Goal: Information Seeking & Learning: Learn about a topic

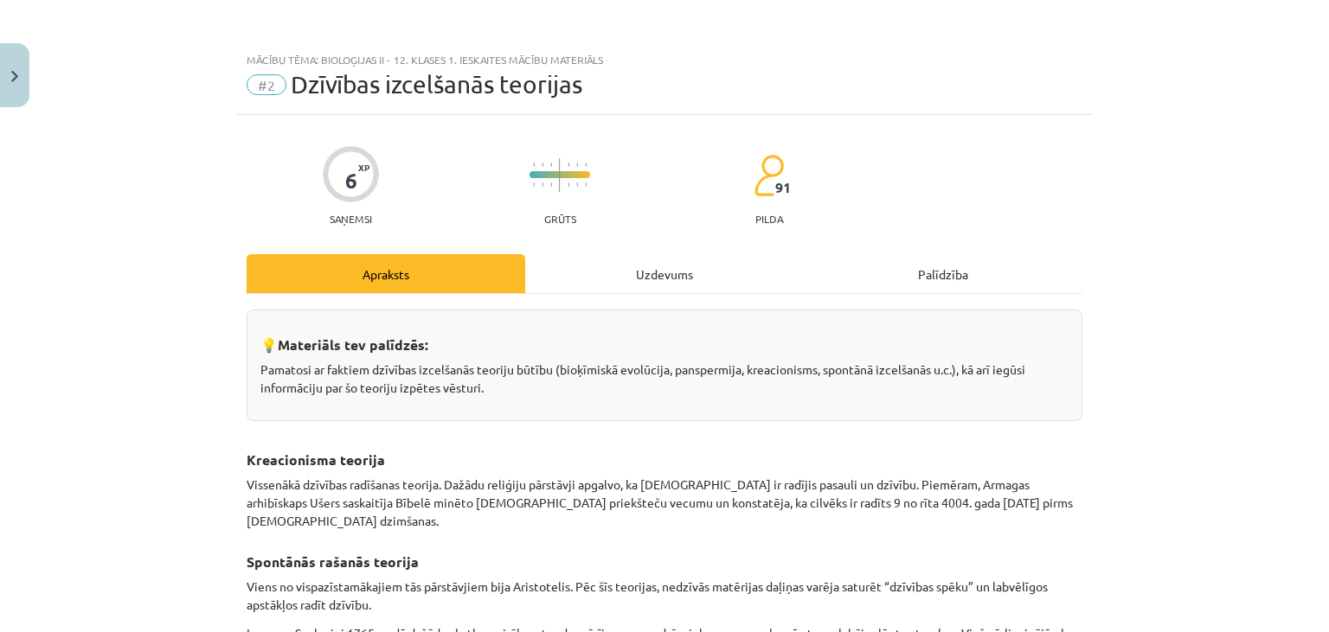
scroll to position [273, 0]
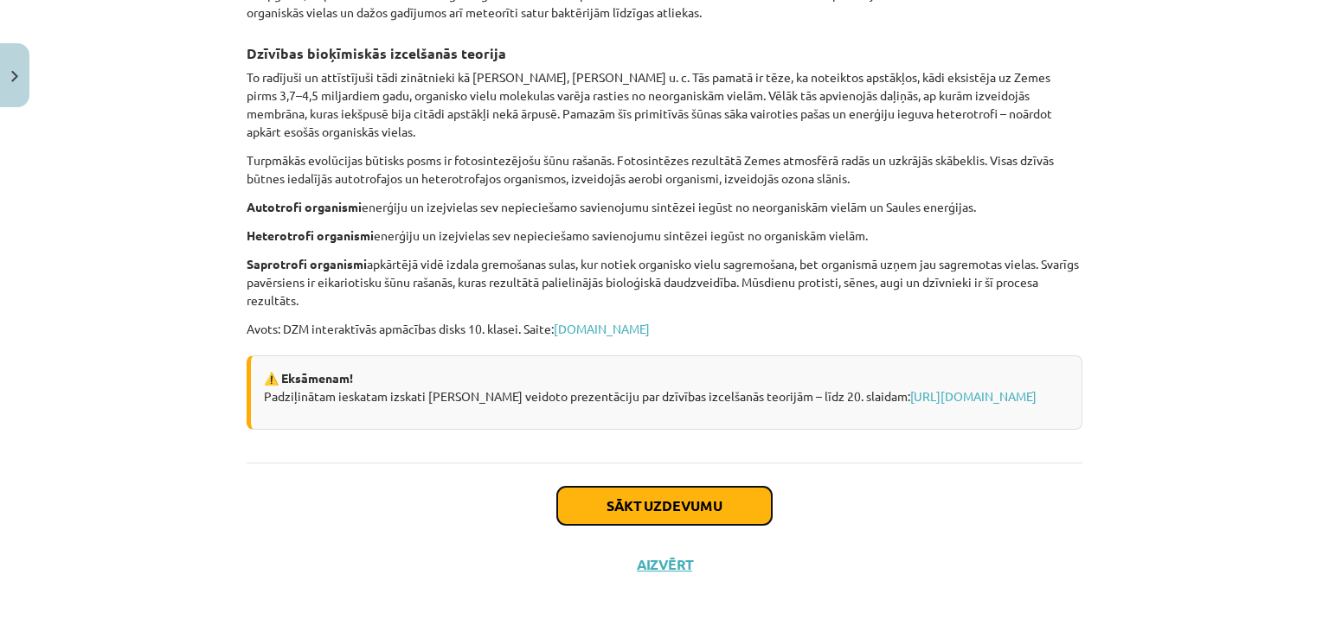
click at [716, 490] on button "Sākt uzdevumu" at bounding box center [664, 506] width 215 height 38
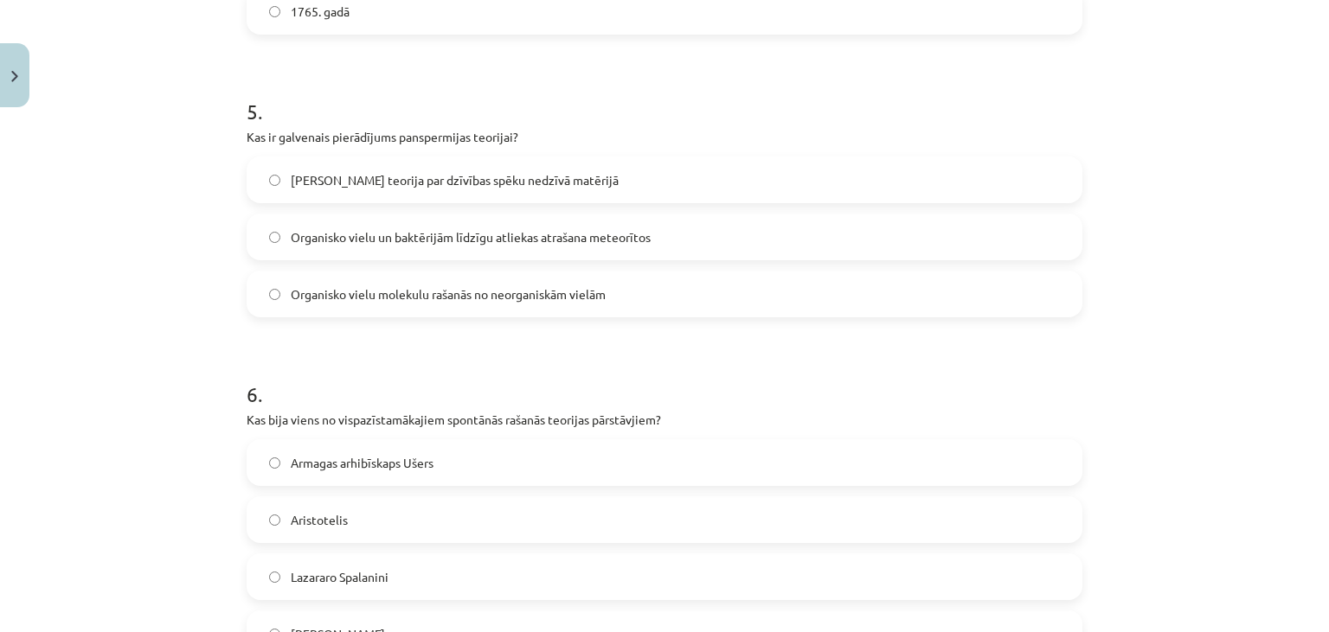
scroll to position [1689, 0]
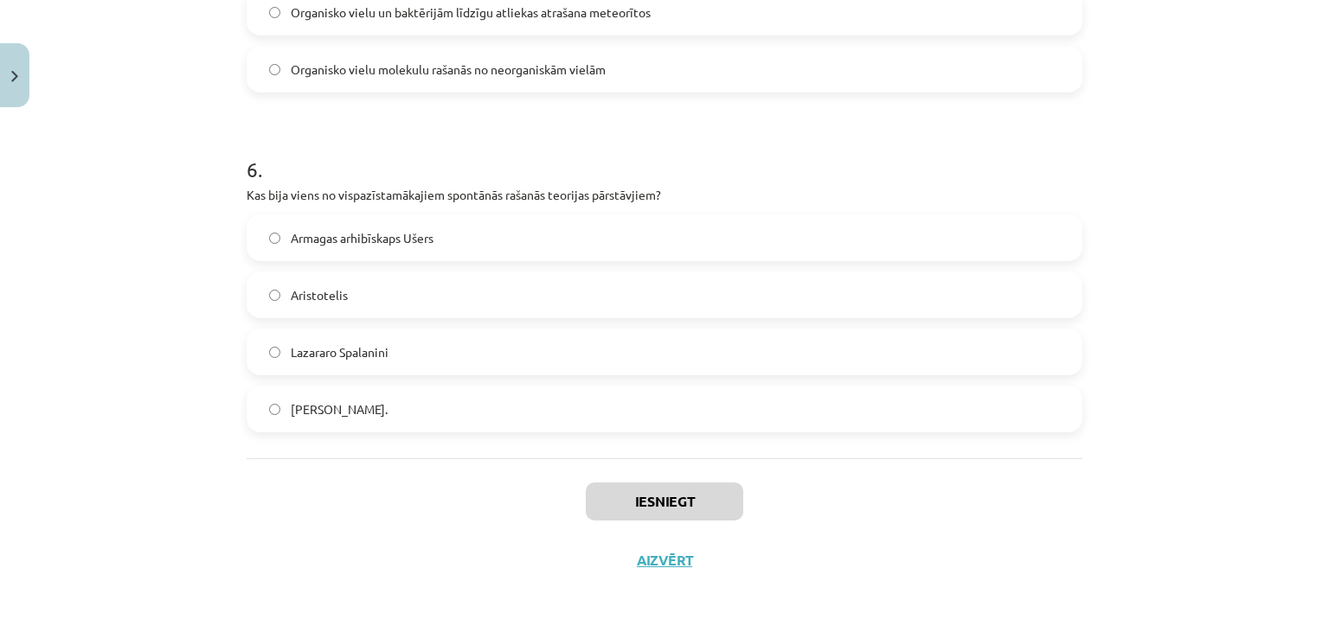
click at [676, 412] on label "[PERSON_NAME]." at bounding box center [664, 409] width 832 height 43
click at [680, 510] on button "Iesniegt" at bounding box center [664, 502] width 157 height 38
click at [691, 510] on button "Iesniegt" at bounding box center [664, 502] width 157 height 38
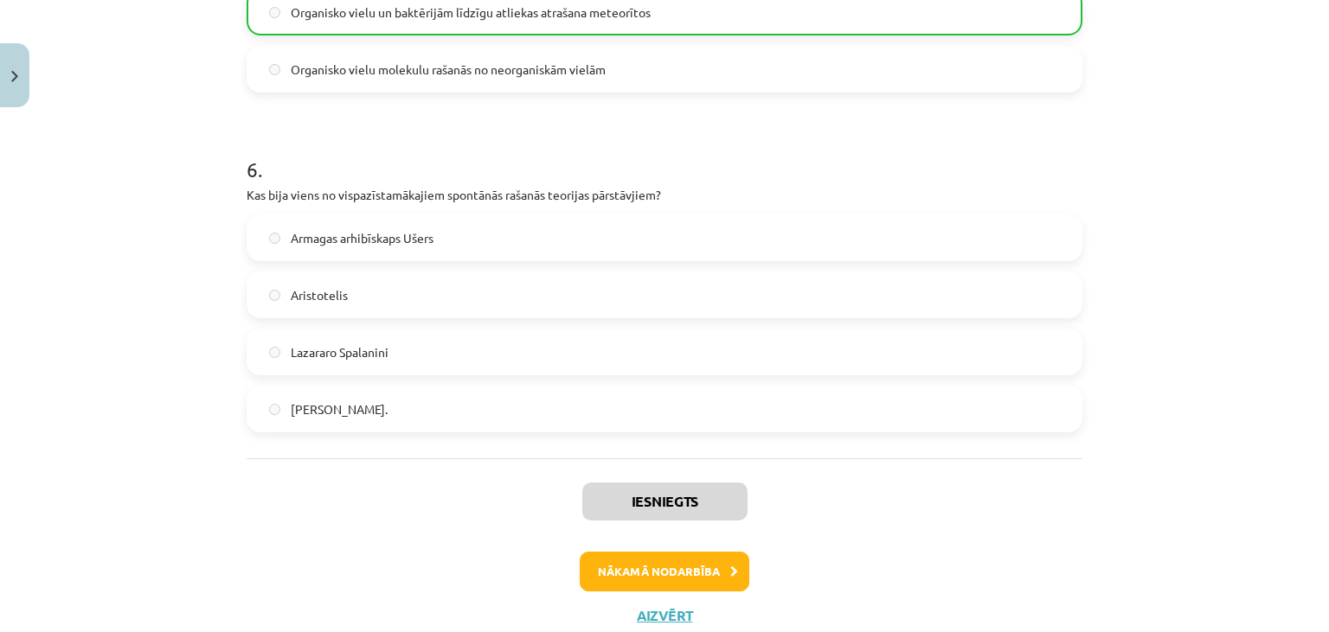
scroll to position [1743, 0]
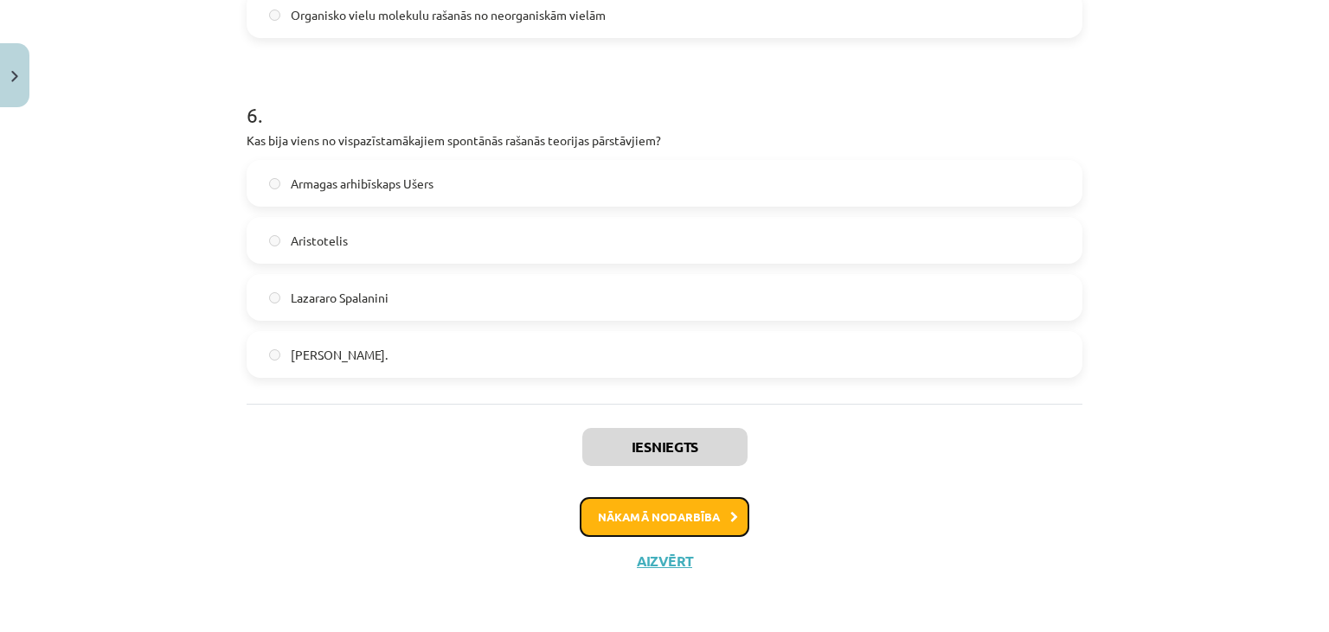
click at [657, 514] on button "Nākamā nodarbība" at bounding box center [665, 517] width 170 height 40
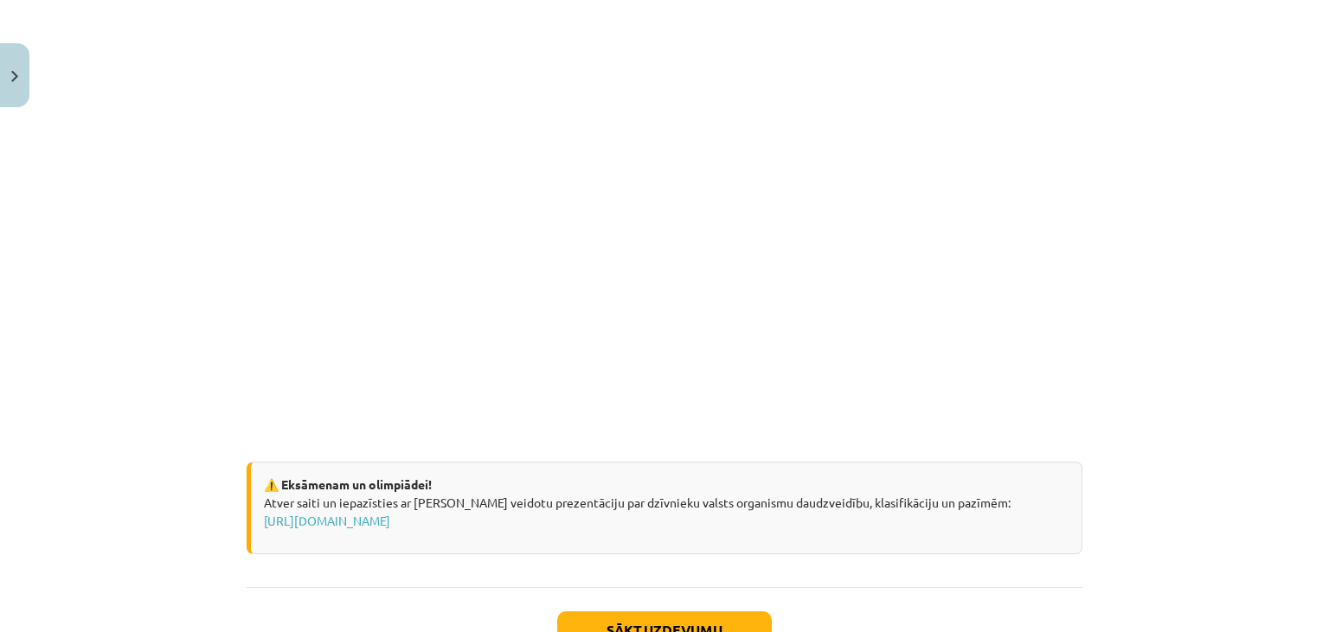
scroll to position [2488, 0]
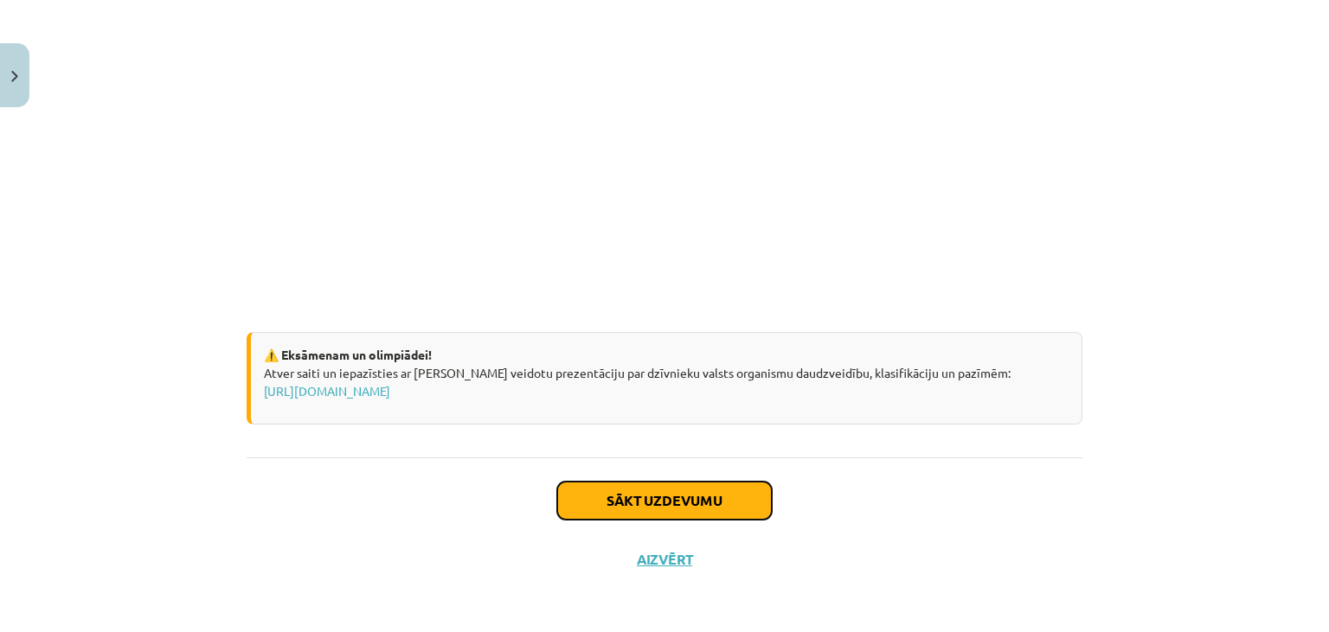
click at [694, 510] on button "Sākt uzdevumu" at bounding box center [664, 501] width 215 height 38
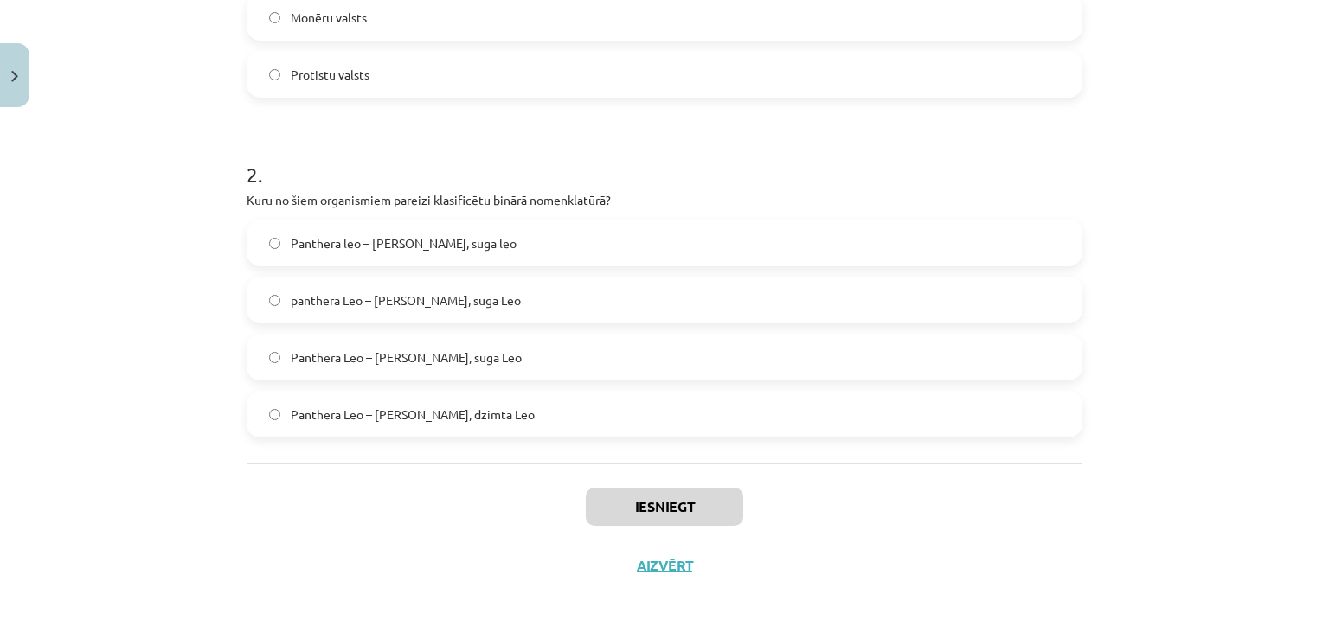
scroll to position [557, 0]
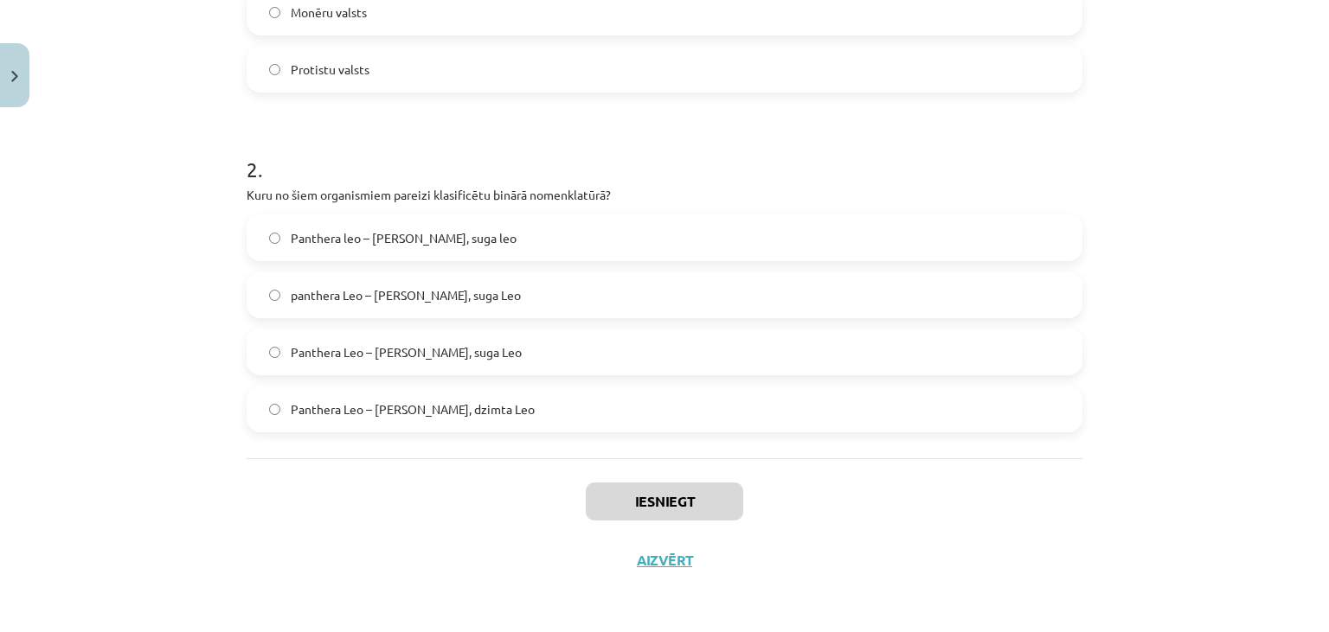
click at [496, 362] on label "Panthera Leo – [PERSON_NAME], suga Leo" at bounding box center [664, 351] width 832 height 43
click at [683, 513] on button "Iesniegt" at bounding box center [664, 502] width 157 height 38
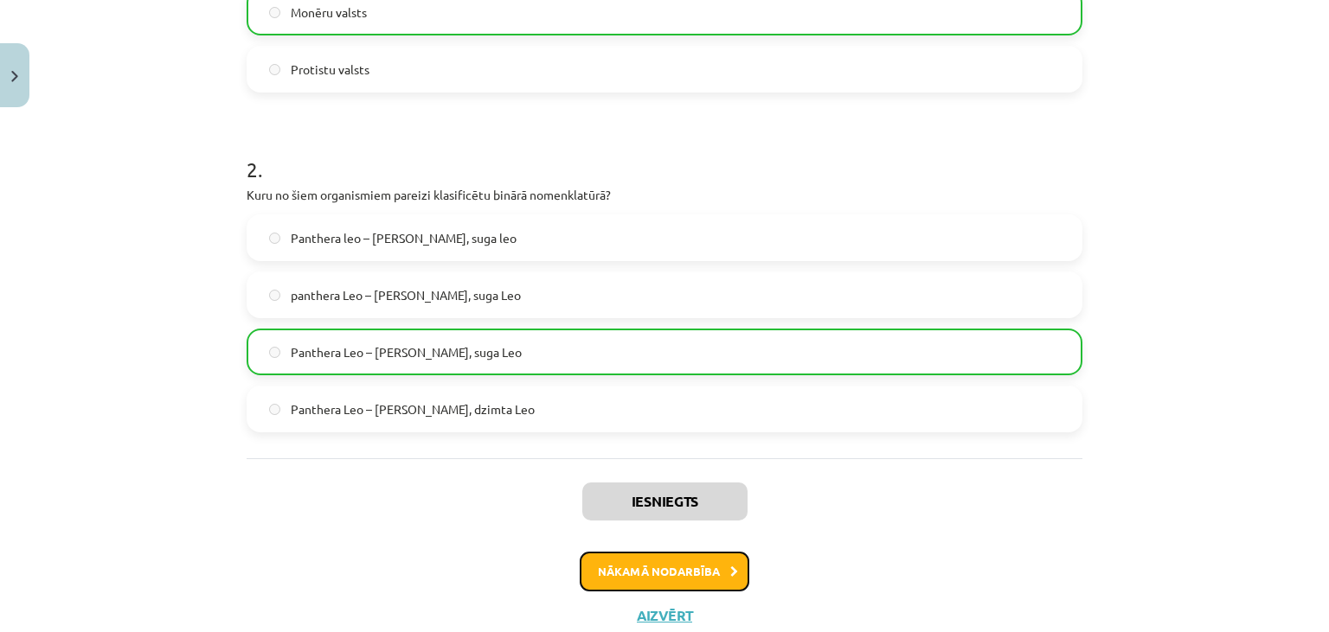
click at [709, 576] on button "Nākamā nodarbība" at bounding box center [665, 572] width 170 height 40
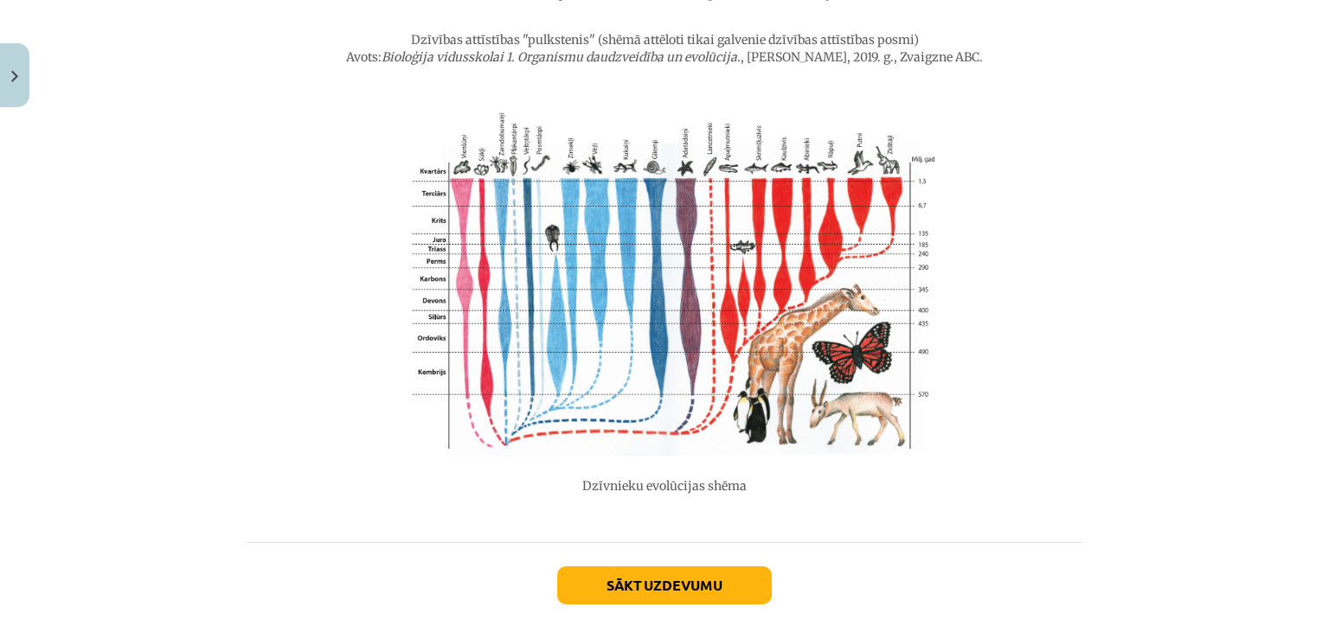
scroll to position [2599, 0]
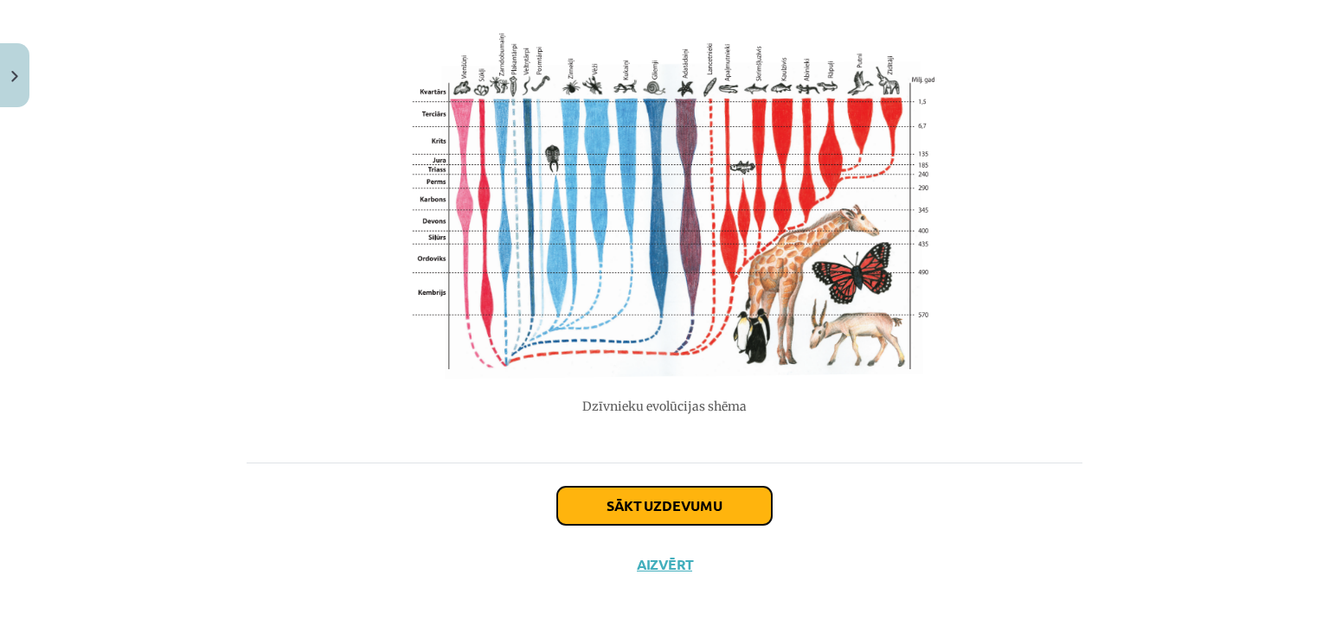
click at [697, 499] on button "Sākt uzdevumu" at bounding box center [664, 506] width 215 height 38
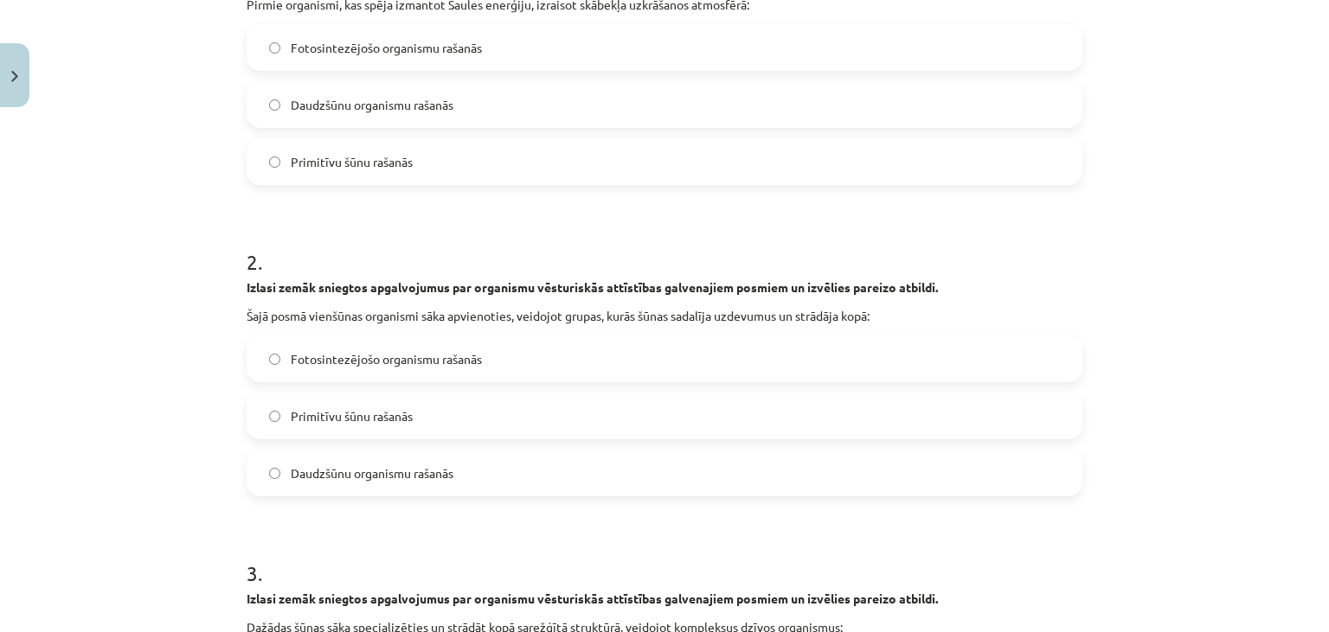
scroll to position [417, 0]
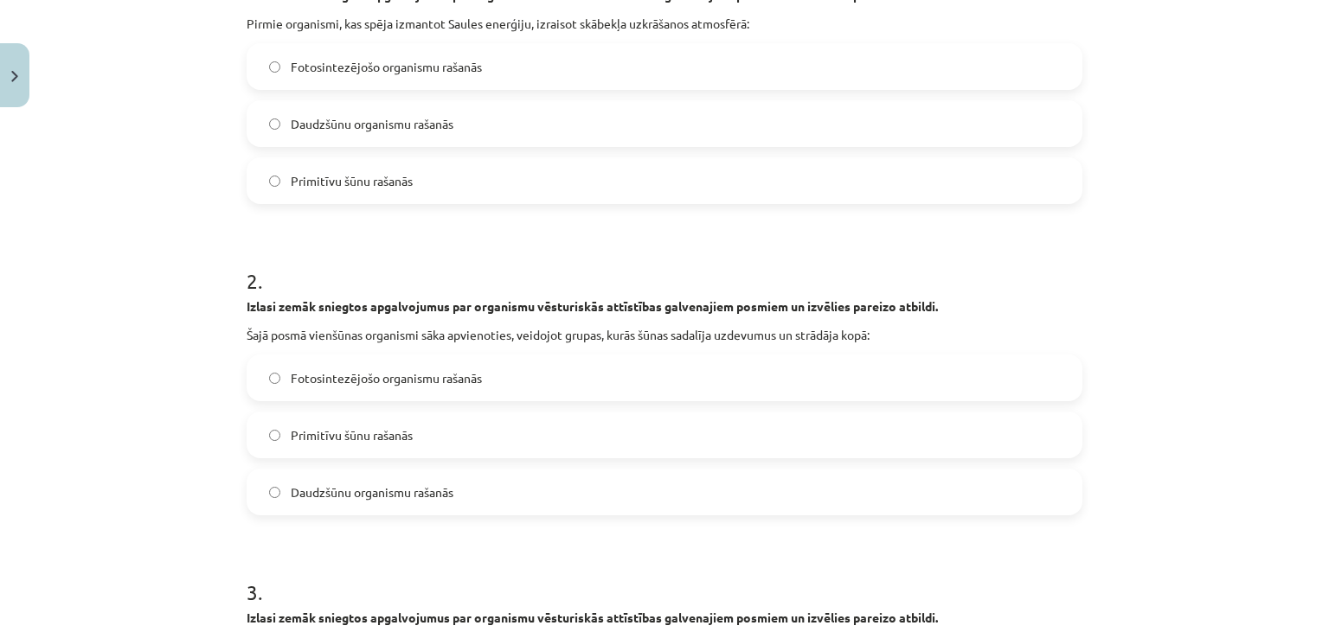
click at [490, 380] on label "Fotosintezējošo organismu rašanās" at bounding box center [664, 377] width 832 height 43
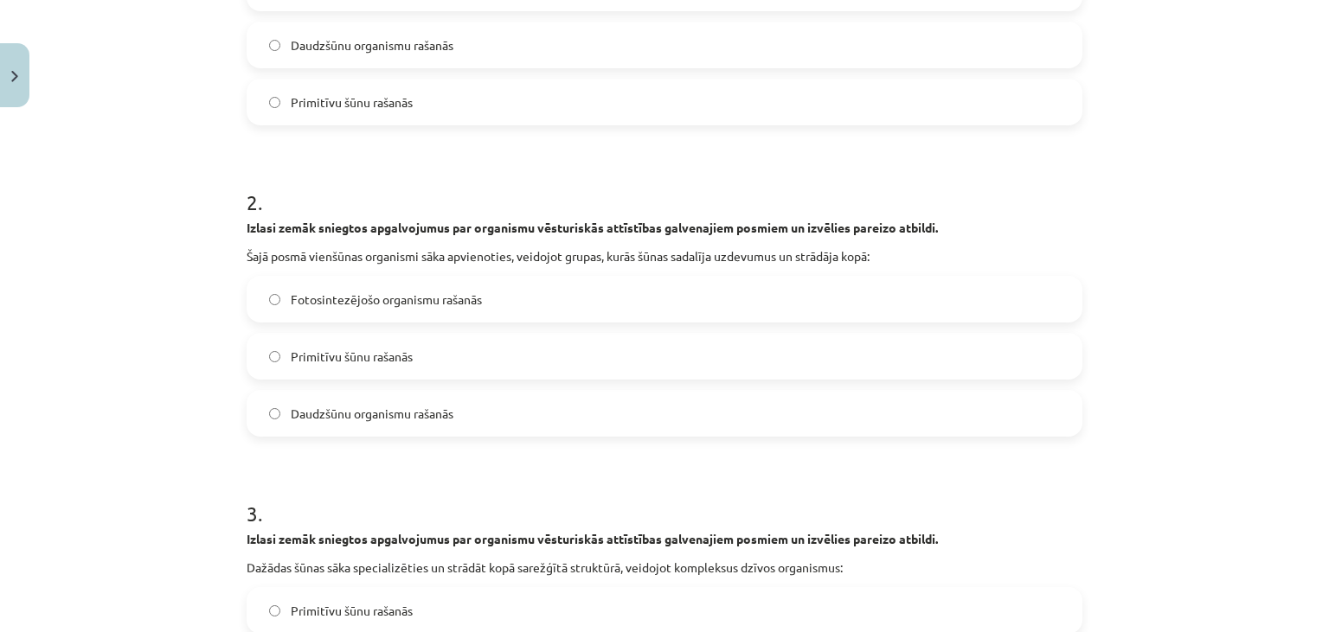
scroll to position [811, 0]
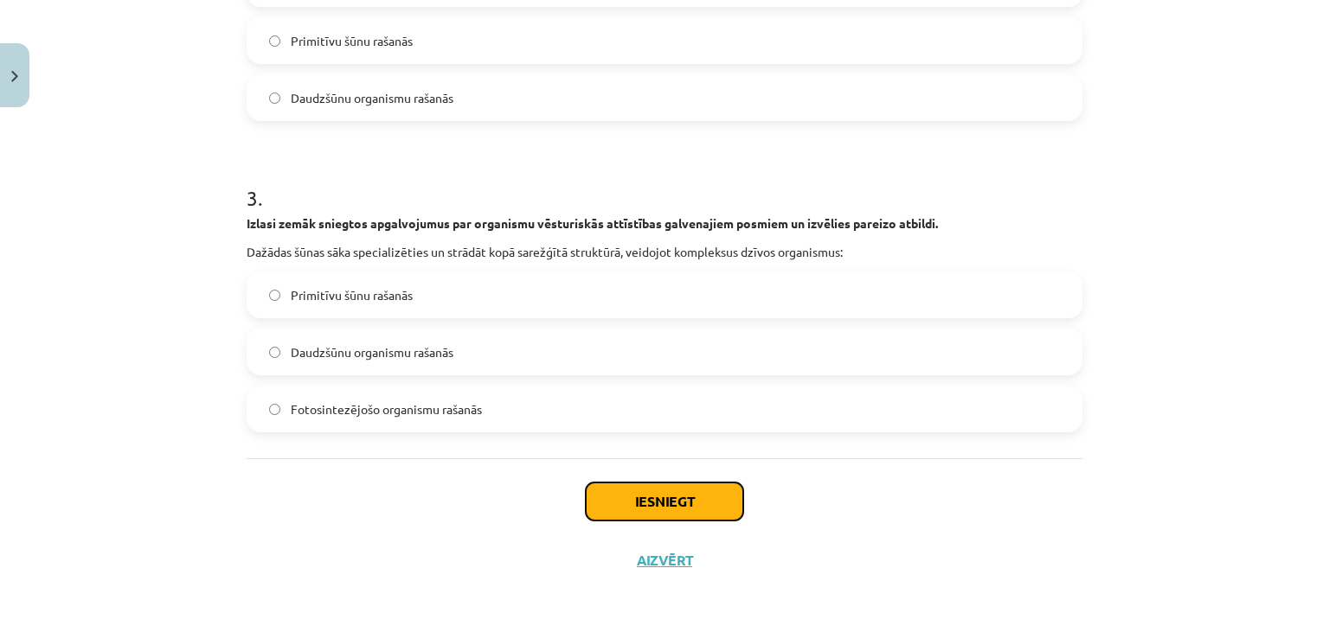
click at [663, 490] on button "Iesniegt" at bounding box center [664, 502] width 157 height 38
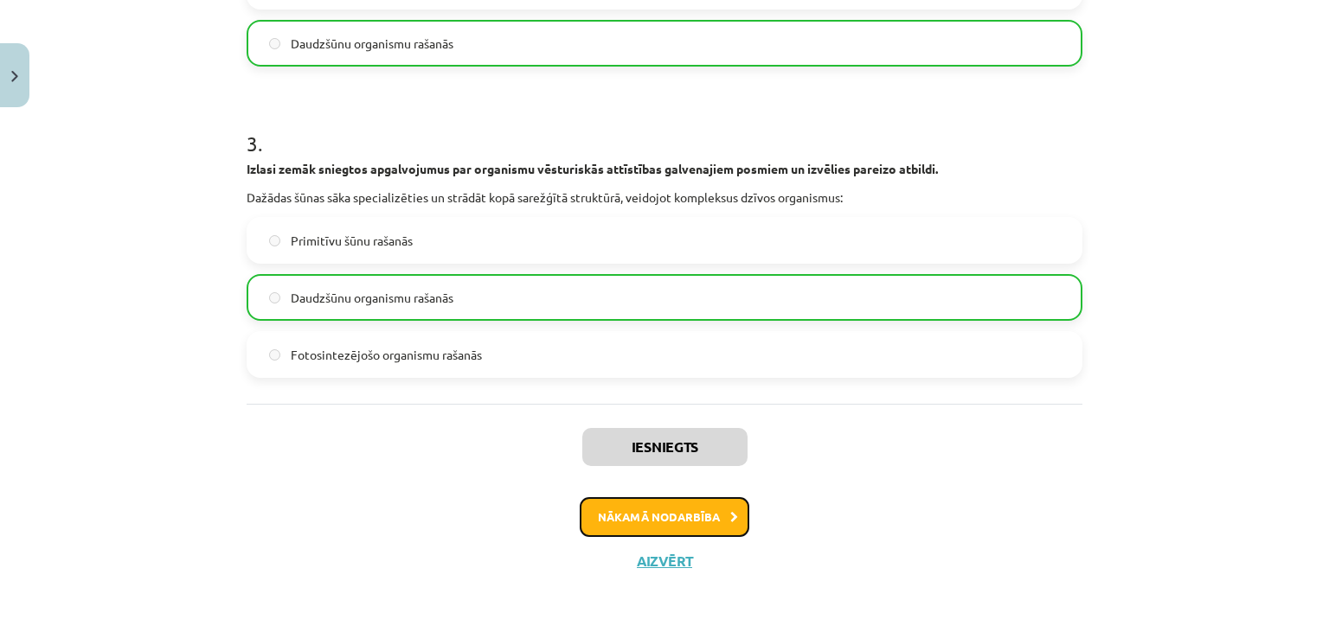
click at [713, 523] on button "Nākamā nodarbība" at bounding box center [665, 517] width 170 height 40
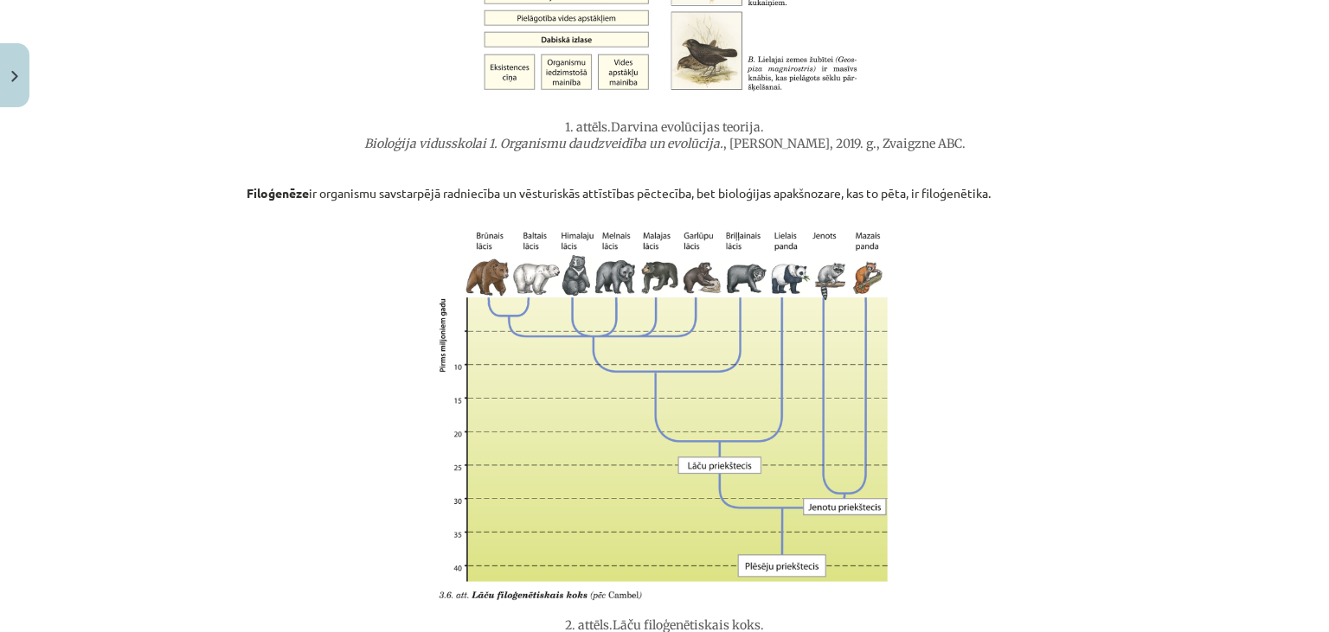
scroll to position [1430, 0]
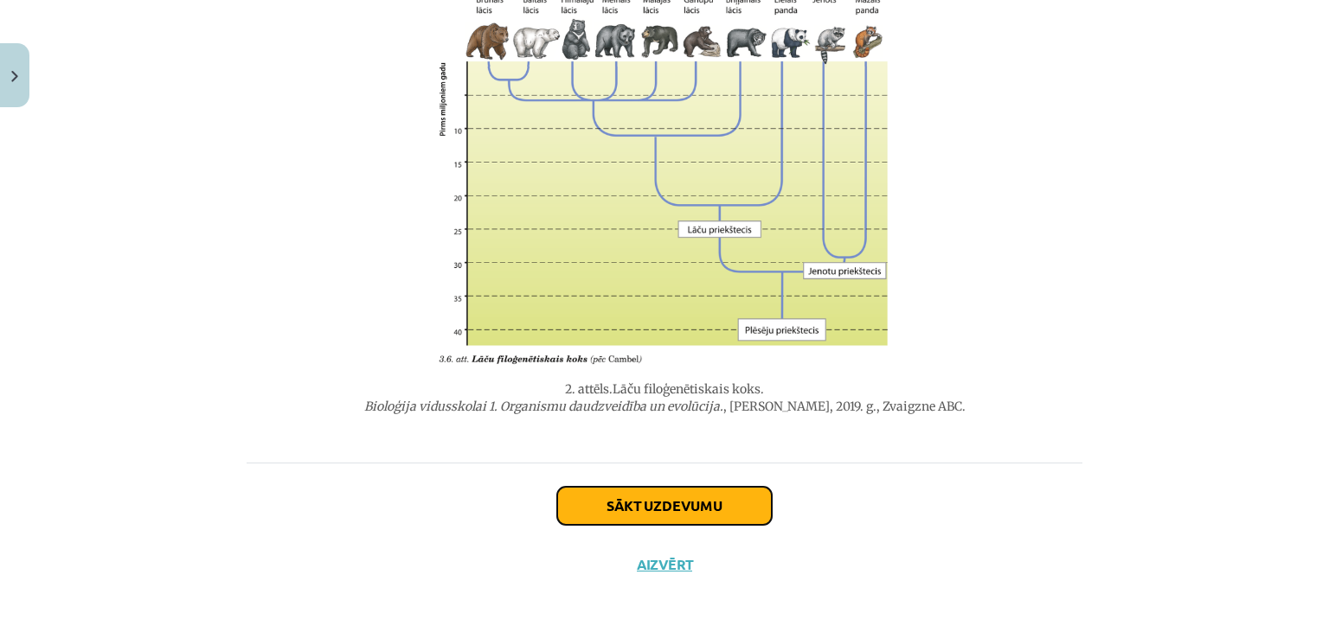
click at [697, 504] on button "Sākt uzdevumu" at bounding box center [664, 506] width 215 height 38
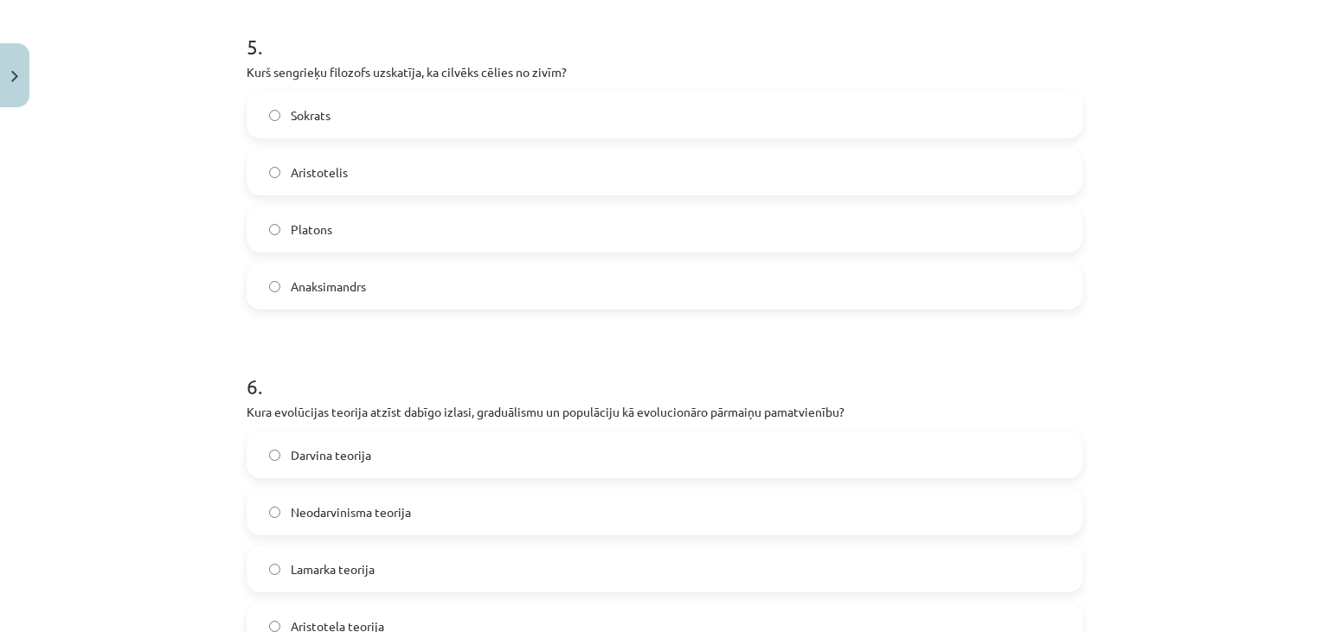
scroll to position [1917, 0]
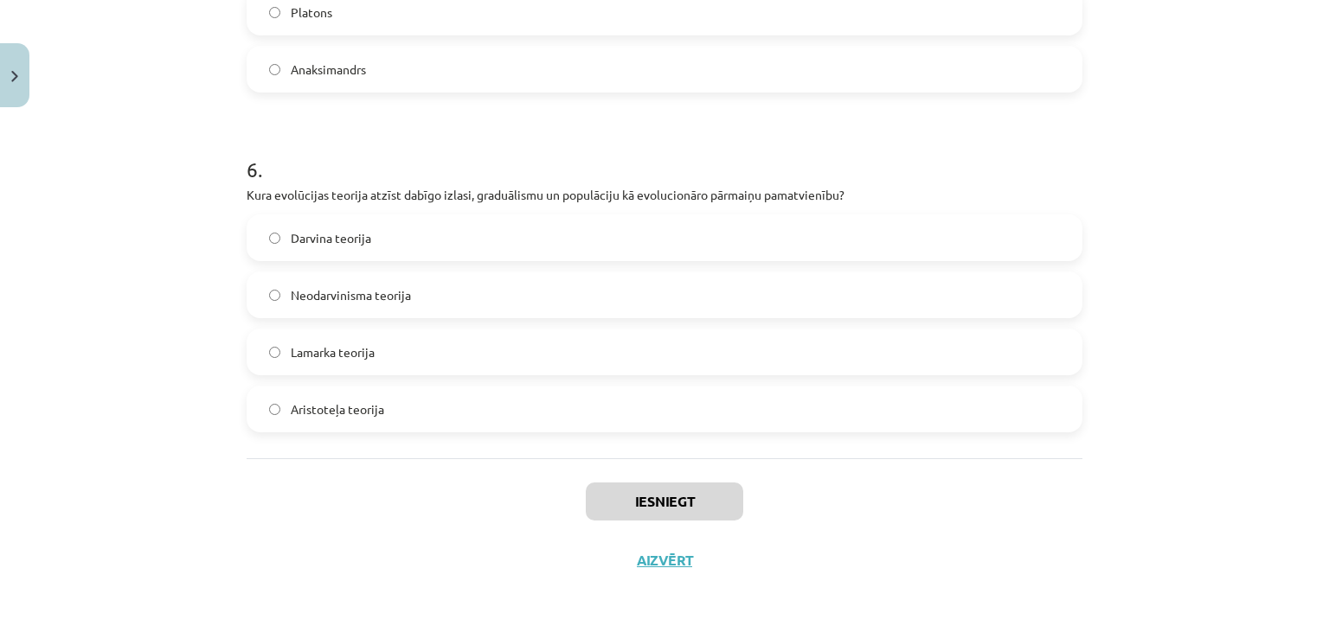
click at [561, 409] on label "Aristoteļa teorija" at bounding box center [664, 409] width 832 height 43
click at [693, 504] on button "Iesniegt" at bounding box center [664, 502] width 157 height 38
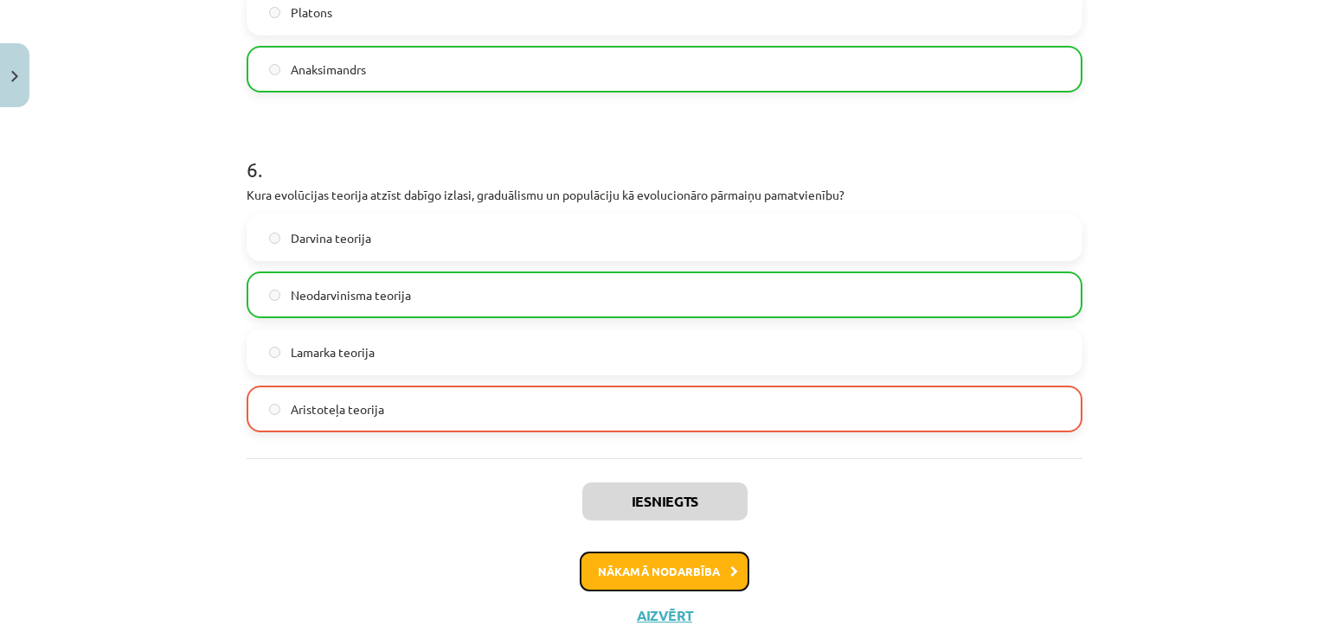
click at [697, 580] on button "Nākamā nodarbība" at bounding box center [665, 572] width 170 height 40
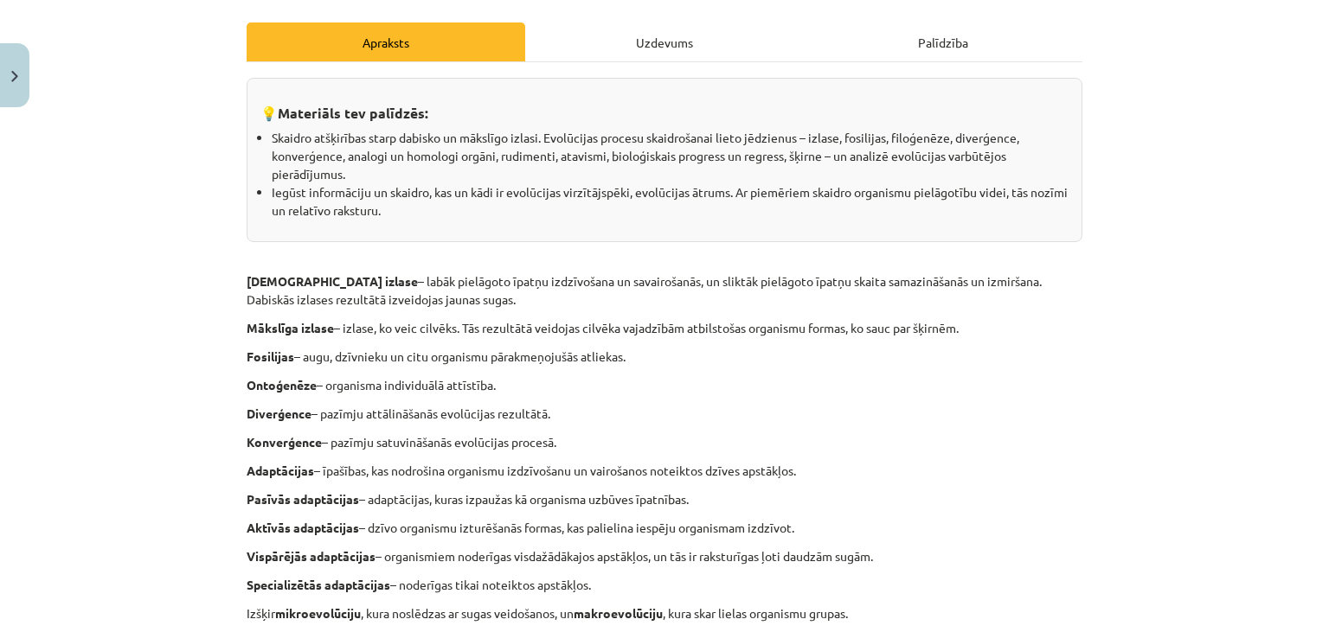
scroll to position [235, 0]
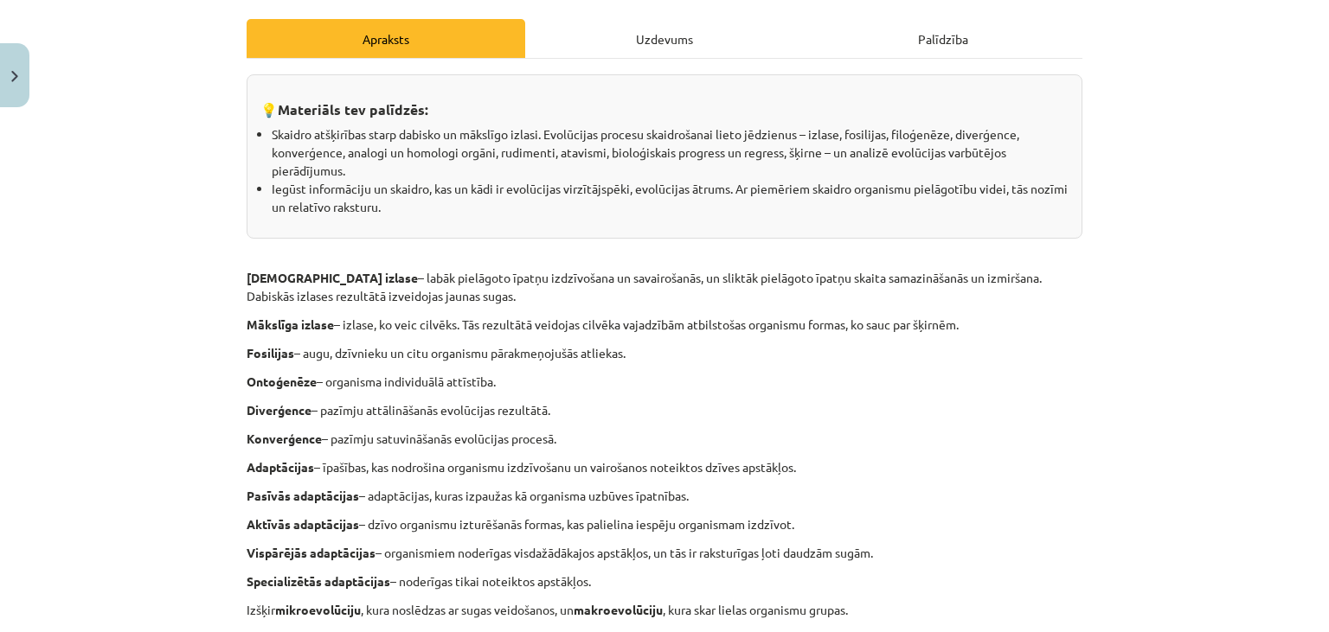
drag, startPoint x: 244, startPoint y: 275, endPoint x: 445, endPoint y: 292, distance: 202.3
copy p "Dabiskā izlase – labāk pielāgoto īpatņu izdzīvošana un savairošanās, un sliktāk…"
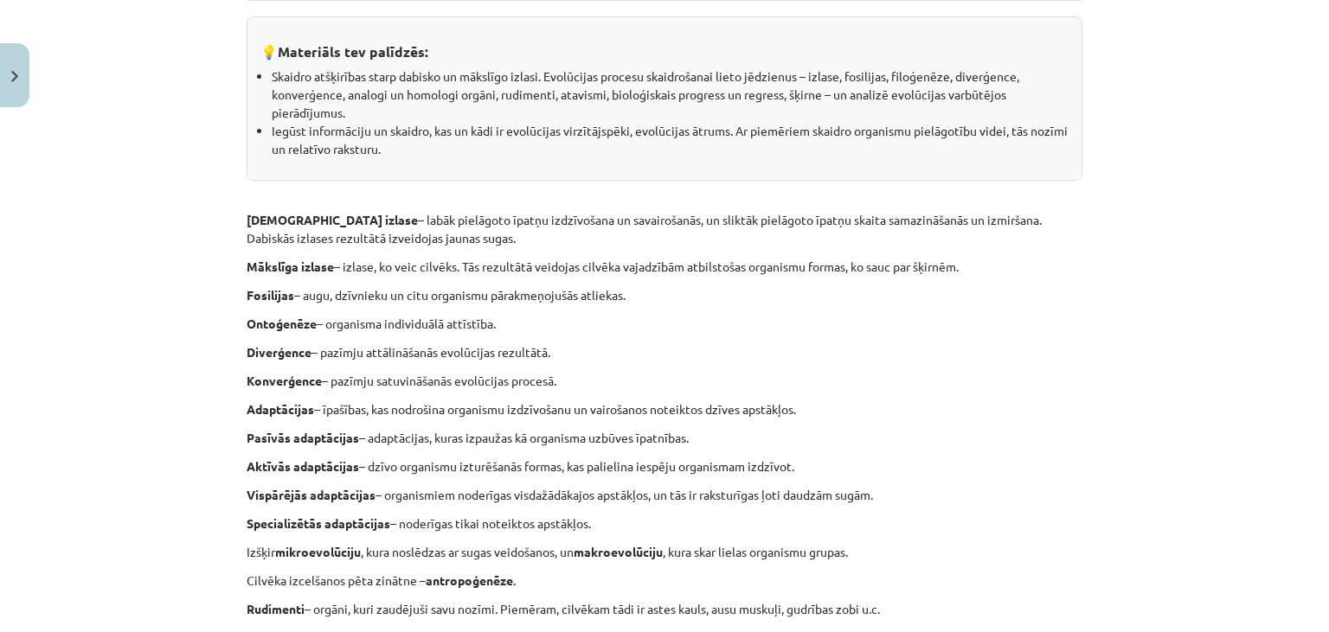
scroll to position [315, 0]
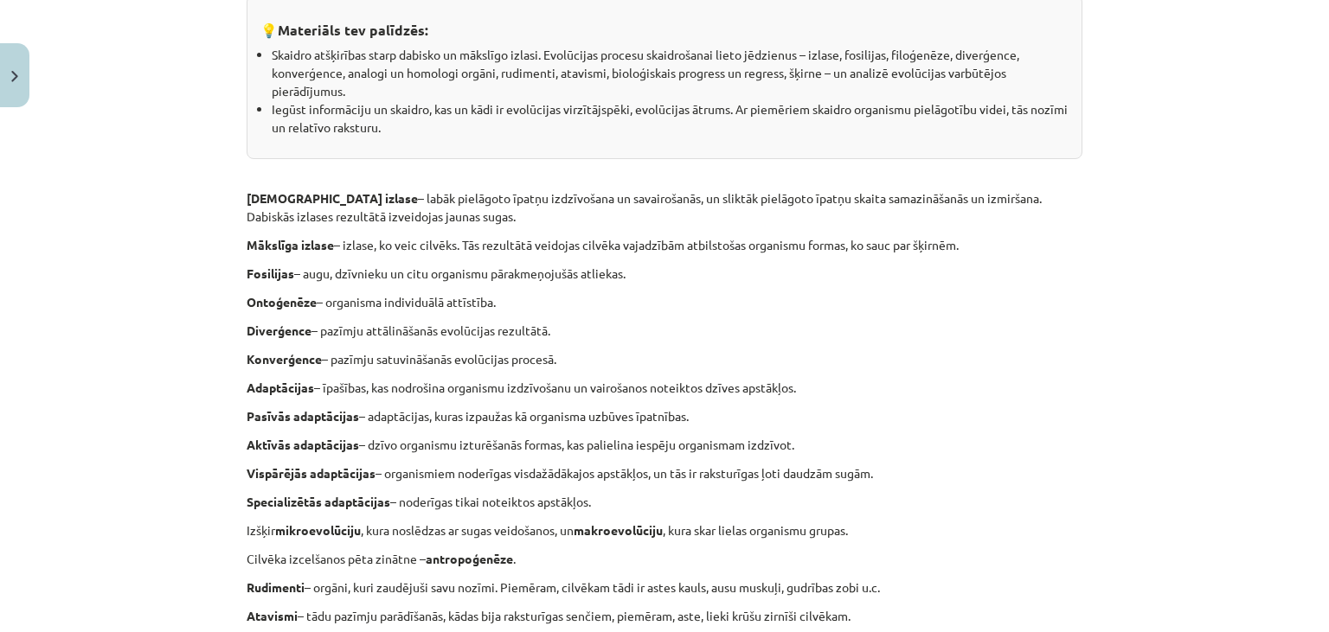
drag, startPoint x: 248, startPoint y: 243, endPoint x: 1019, endPoint y: 240, distance: 770.7
click at [1019, 240] on p "Mākslīga izlase – izlase, ko veic cilvēks. Tās rezultātā veidojas cilvēka vajad…" at bounding box center [665, 245] width 836 height 18
copy p "Mākslīga izlase – izlase, ko veic cilvēks. Tās rezultātā veidojas cilvēka vajad…"
drag, startPoint x: 247, startPoint y: 275, endPoint x: 641, endPoint y: 279, distance: 393.6
click at [641, 279] on p "Fosilijas – augu, dzīvnieku un citu organismu pārakmeņojušās atliekas." at bounding box center [665, 274] width 836 height 18
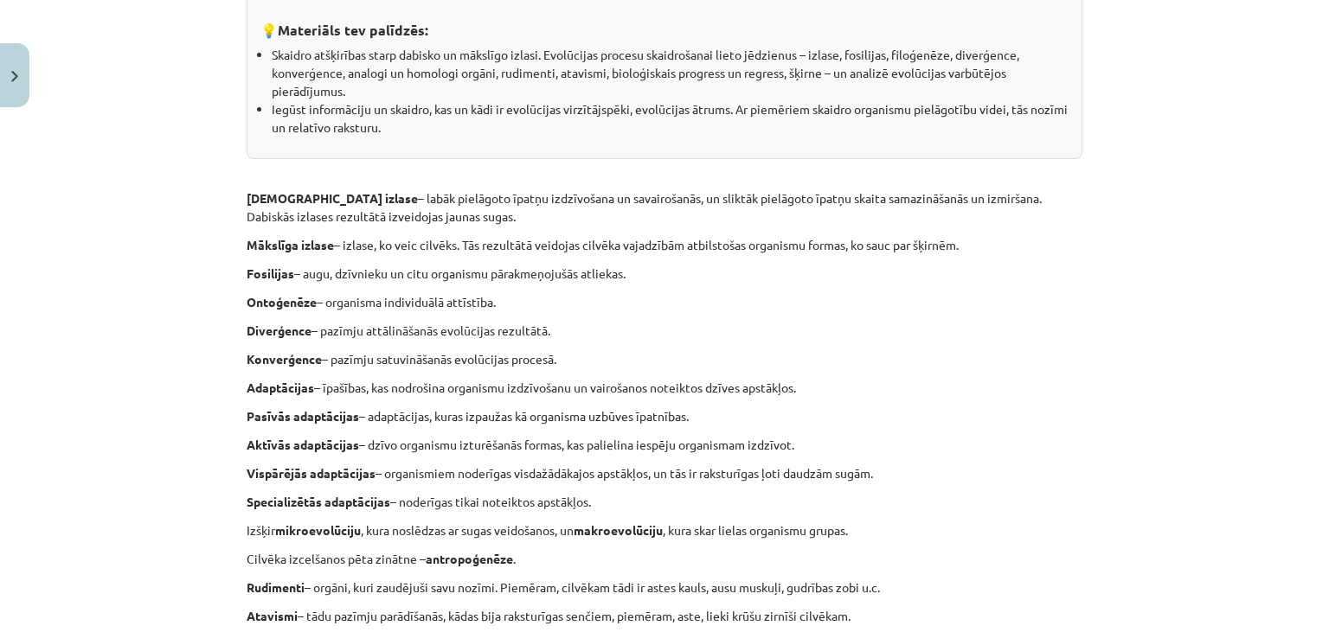
copy p "Fosilijas – augu, dzīvnieku un citu organismu pārakmeņojušās atliekas."
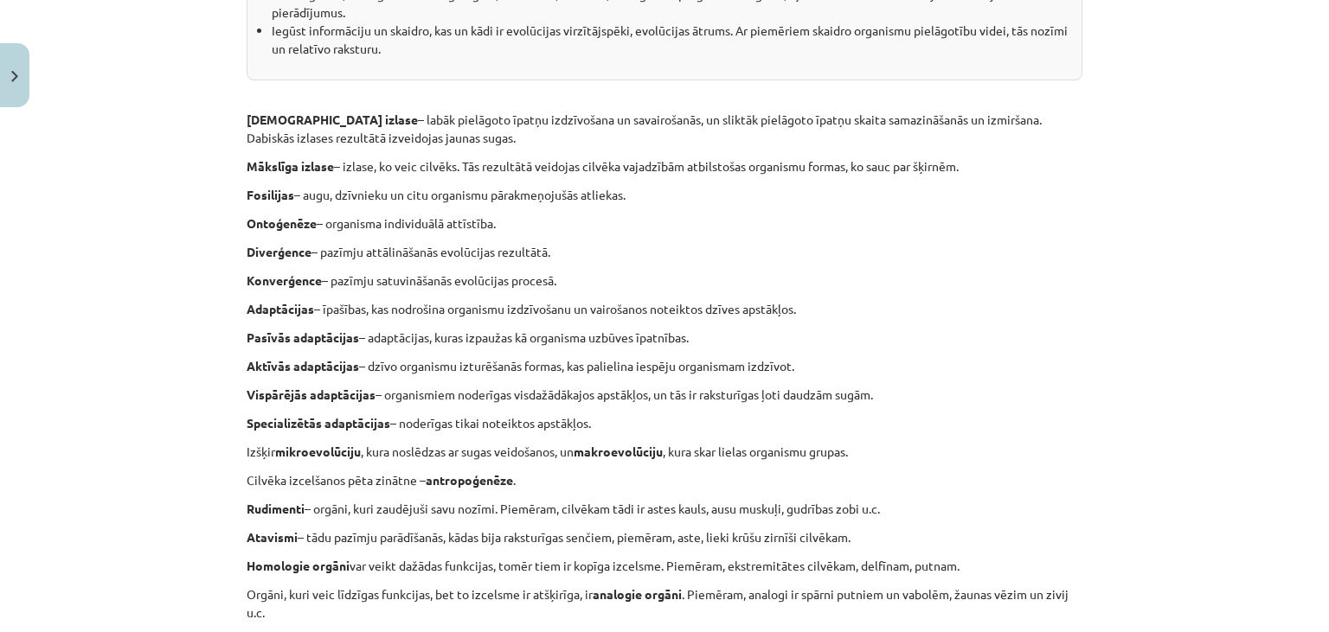
drag, startPoint x: 247, startPoint y: 220, endPoint x: 522, endPoint y: 220, distance: 274.2
click at [522, 220] on p "Ontoģenēze – organisma individuālā attīstība." at bounding box center [665, 224] width 836 height 18
copy p "Ontoģenēze – organisma individuālā attīstība."
drag, startPoint x: 509, startPoint y: 218, endPoint x: 225, endPoint y: 226, distance: 283.8
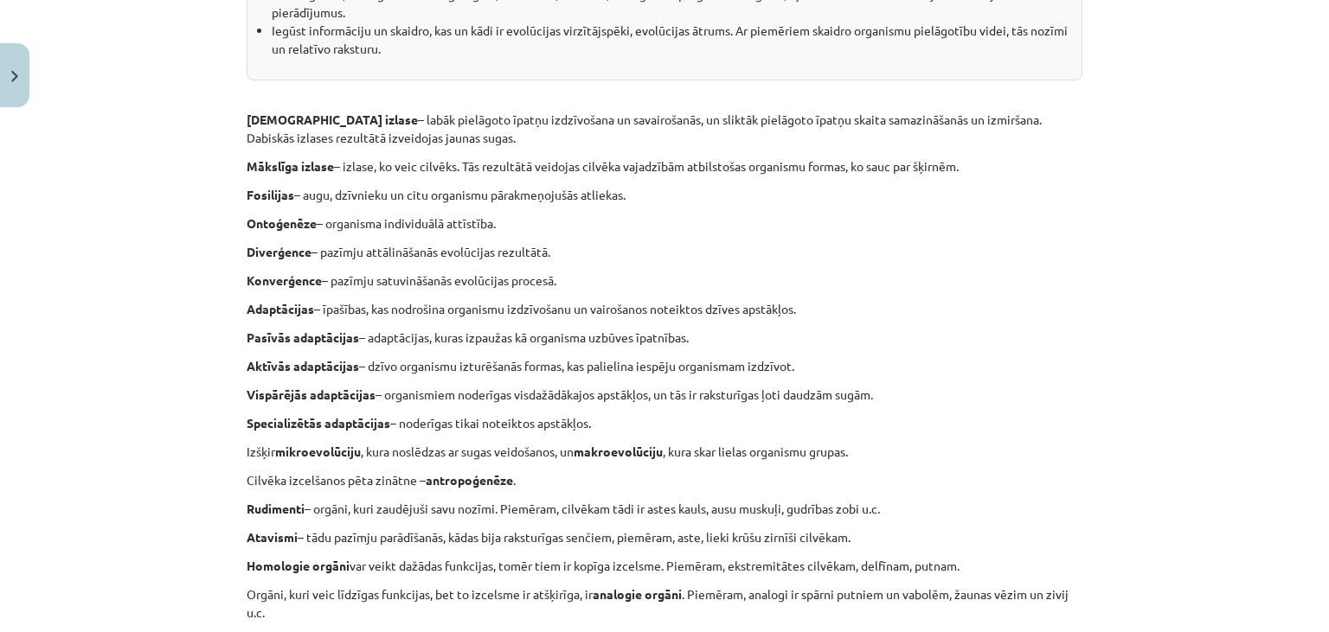
click at [214, 226] on div "Mācību tēma: Bioloģijas ii - 12. klases 1. ieskaites mācību materiāls #6 Evolūc…" at bounding box center [664, 316] width 1329 height 632
copy p "Ontoģenēze – organisma individuālā attīstība."
drag, startPoint x: 248, startPoint y: 248, endPoint x: 594, endPoint y: 264, distance: 346.4
copy p "Diverģence – pazīmju attālināšanās evolūcijas rezultātā."
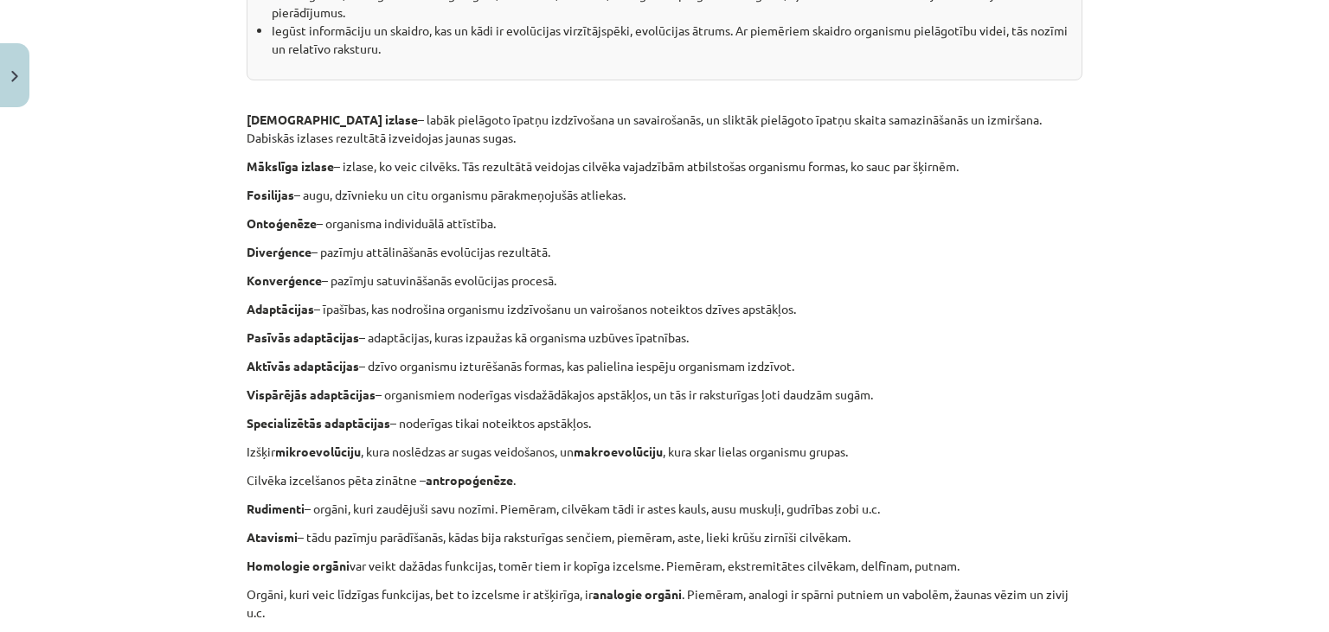
drag, startPoint x: 247, startPoint y: 279, endPoint x: 577, endPoint y: 279, distance: 330.4
click at [577, 279] on div "5 XP Saņemsi Sarežģīts 92 pilda Apraksts Uzdevums Palīdzība 💡 Materiāls tev pal…" at bounding box center [664, 629] width 856 height 1817
copy p "Konverģence – pazīmju satuvināšanās evolūcijas procesā."
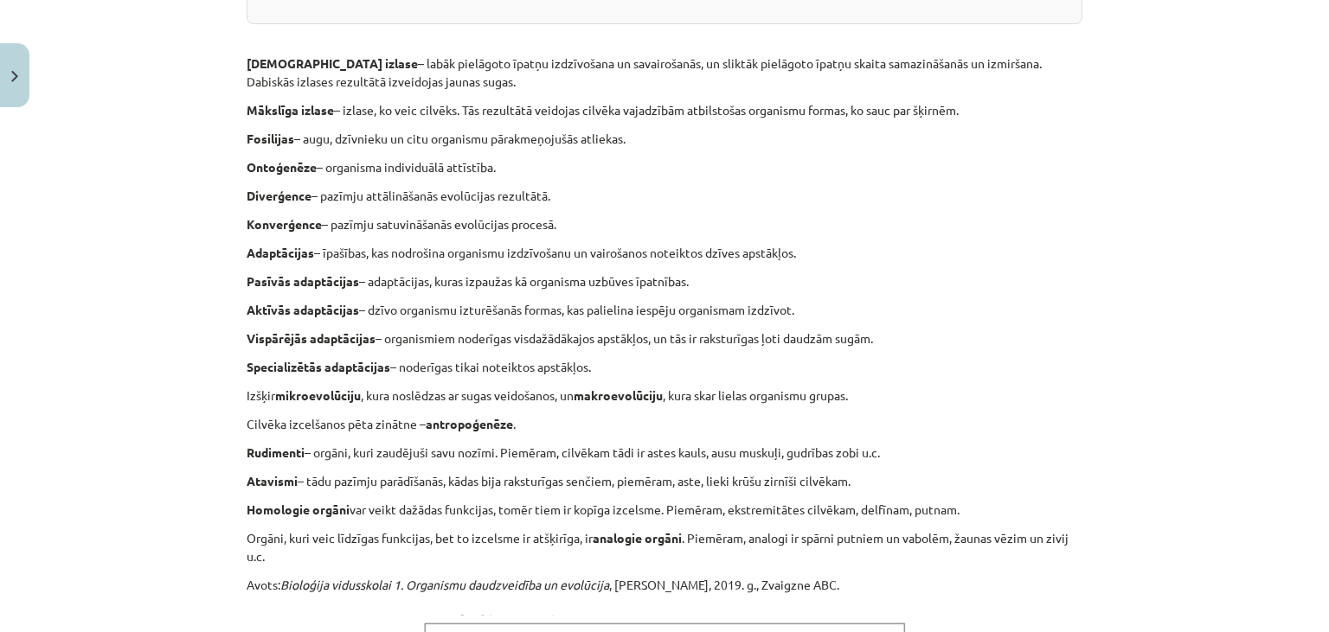
scroll to position [472, 0]
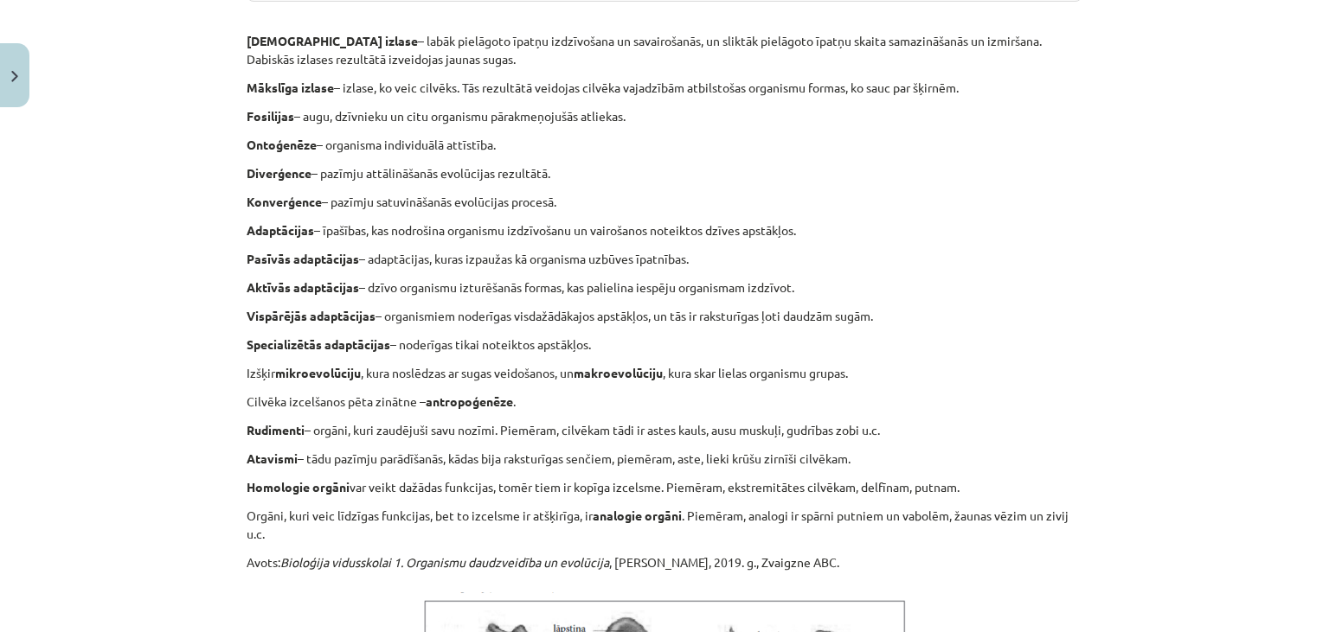
drag, startPoint x: 248, startPoint y: 230, endPoint x: 859, endPoint y: 231, distance: 610.7
click at [859, 231] on p "Adaptācijas – īpašības, kas nodrošina organismu izdzīvošanu un vairošanos notei…" at bounding box center [665, 230] width 836 height 18
copy p "Adaptācijas – īpašības, kas nodrošina organismu izdzīvošanu un vairošanos notei…"
drag, startPoint x: 247, startPoint y: 259, endPoint x: 824, endPoint y: 282, distance: 577.4
click at [824, 282] on div "5 XP Saņemsi Sarežģīts 92 pilda Apraksts Uzdevums Palīdzība 💡 Materiāls tev pal…" at bounding box center [664, 551] width 856 height 1817
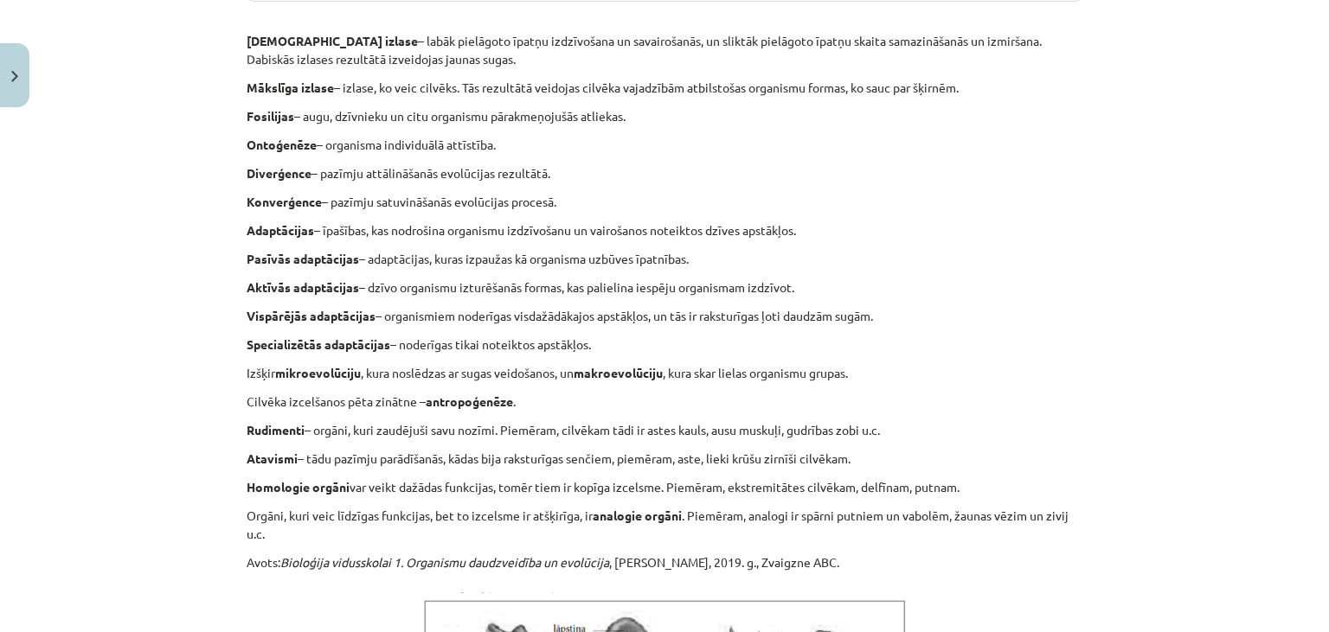
copy div "Pasīvās adaptācijas – adaptācijas, kuras izpaužas kā organisma uzbūves īpatnība…"
click at [475, 293] on p "Aktīvās adaptācijas – dzīvo organismu izturēšanās formas, kas palielina iespēju…" at bounding box center [665, 288] width 836 height 18
drag, startPoint x: 243, startPoint y: 230, endPoint x: 849, endPoint y: 285, distance: 608.8
click at [849, 285] on div "5 XP Saņemsi Sarežģīts 92 pilda Apraksts Uzdevums Palīdzība 💡 Materiāls tev pal…" at bounding box center [664, 551] width 856 height 1817
click at [423, 274] on div "💡 Materiāls tev palīdzēs: Skaidro atšķirības starp dabisko un mākslīgo izlasi. …" at bounding box center [665, 566] width 836 height 1458
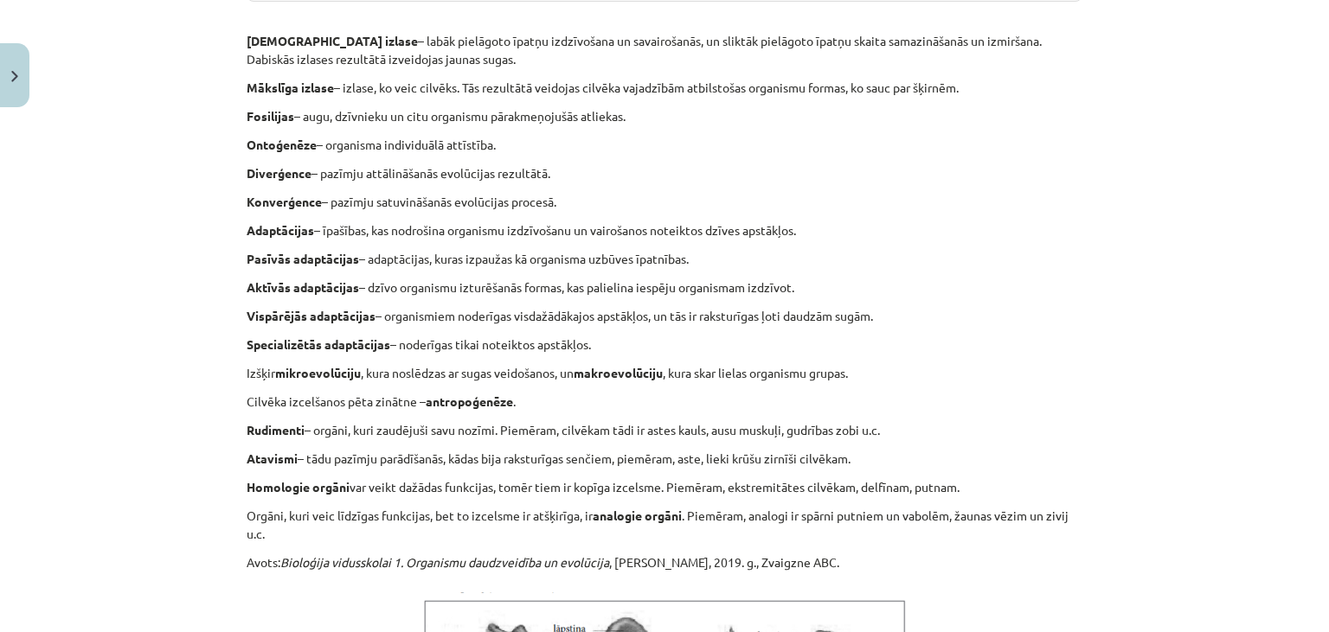
drag, startPoint x: 247, startPoint y: 255, endPoint x: 936, endPoint y: 337, distance: 693.5
click at [936, 337] on div "💡 Materiāls tev palīdzēs: Skaidro atšķirības starp dabisko un mākslīgo izlasi. …" at bounding box center [665, 566] width 836 height 1458
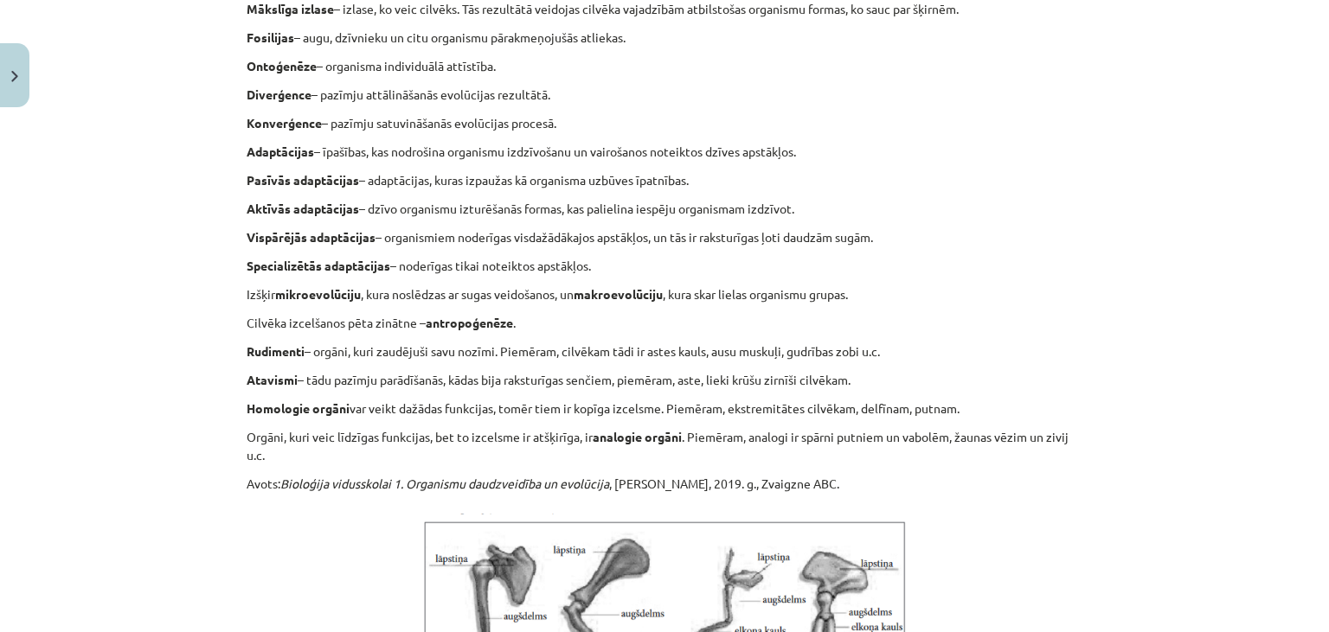
scroll to position [630, 0]
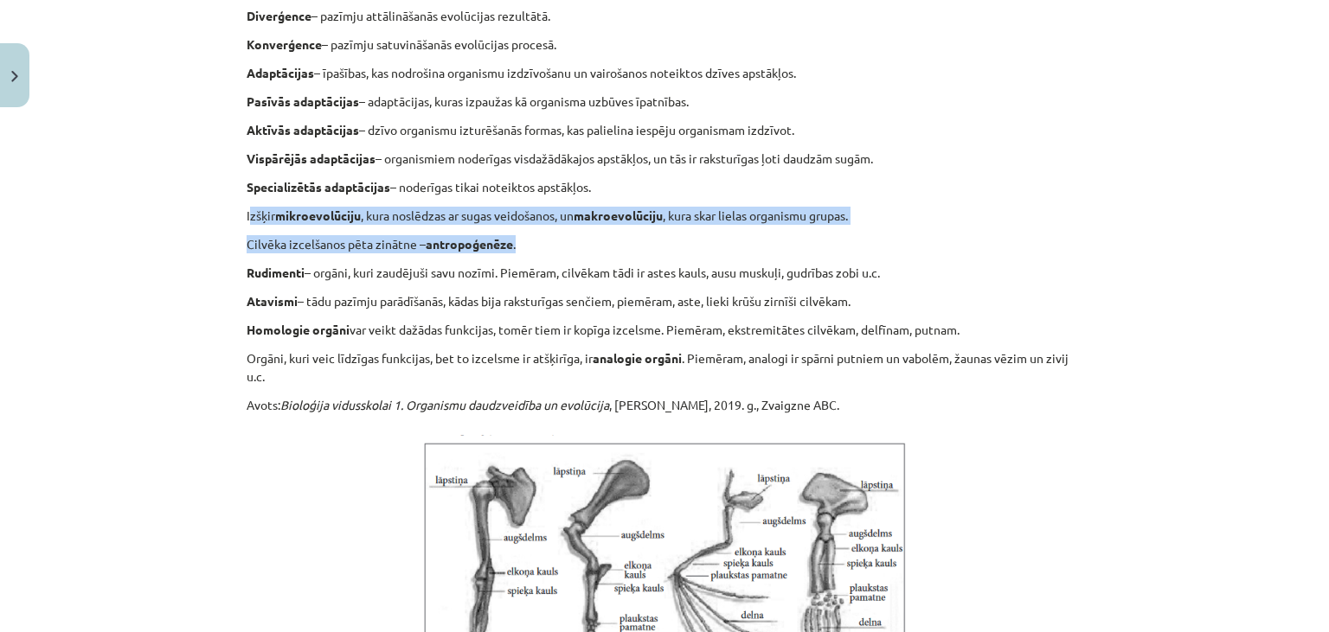
drag, startPoint x: 248, startPoint y: 211, endPoint x: 538, endPoint y: 251, distance: 292.5
click at [538, 251] on div "💡 Materiāls tev palīdzēs: Skaidro atšķirības starp dabisko un mākslīgo izlasi. …" at bounding box center [665, 409] width 836 height 1458
click at [277, 215] on p "Izšķir mikroevolūciju , kura noslēdzas ar sugas veidošanos, un makroevolūciju ,…" at bounding box center [665, 216] width 836 height 18
drag, startPoint x: 242, startPoint y: 214, endPoint x: 565, endPoint y: 248, distance: 324.5
click at [565, 248] on div "5 XP Saņemsi Sarežģīts 92 pilda Apraksts Uzdevums Palīdzība 💡 Materiāls tev pal…" at bounding box center [664, 393] width 856 height 1817
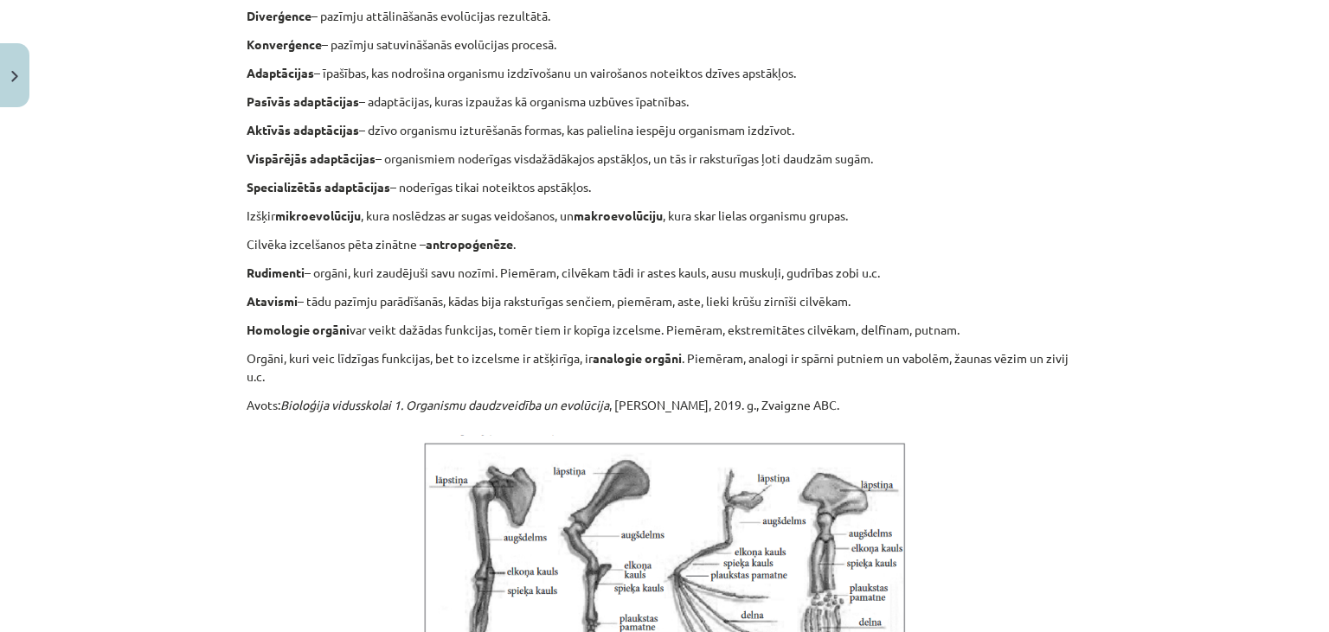
click at [689, 322] on p "Homologie orgāni var veikt dažādas funkcijas, tomēr tiem ir kopīga izcelsme. Pi…" at bounding box center [665, 330] width 836 height 18
drag, startPoint x: 248, startPoint y: 324, endPoint x: 977, endPoint y: 336, distance: 729.3
click at [977, 336] on p "Homologie orgāni var veikt dažādas funkcijas, tomēr tiem ir kopīga izcelsme. Pi…" at bounding box center [665, 330] width 836 height 18
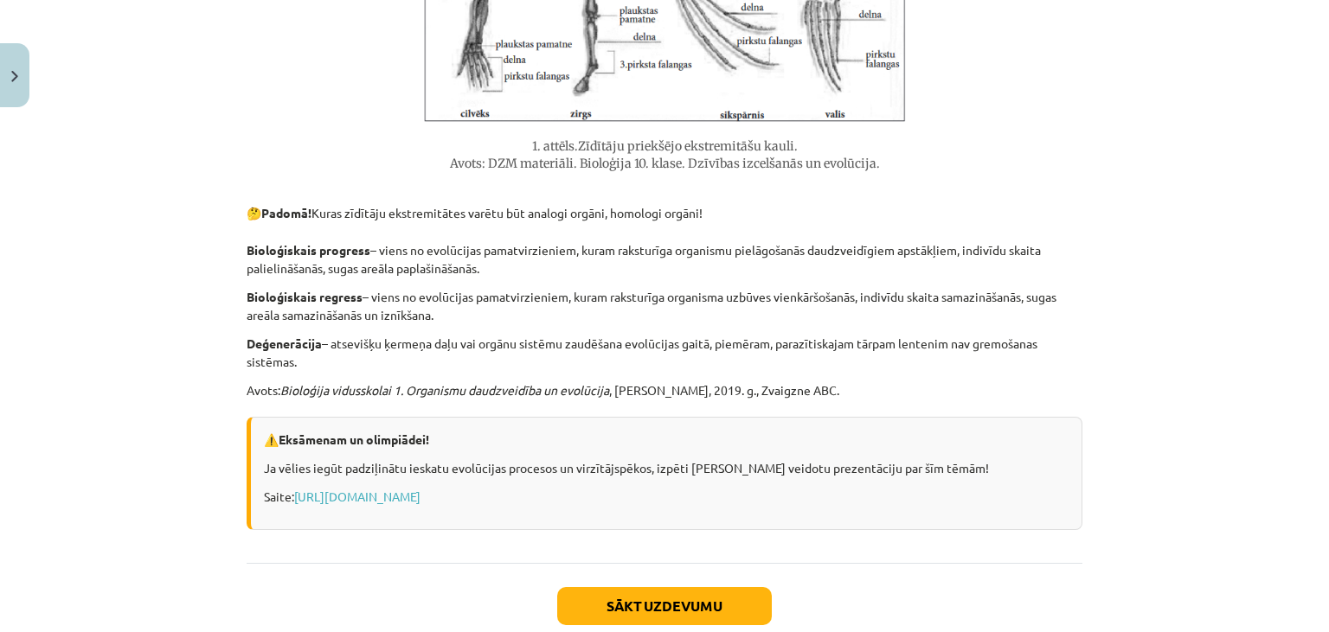
scroll to position [1261, 0]
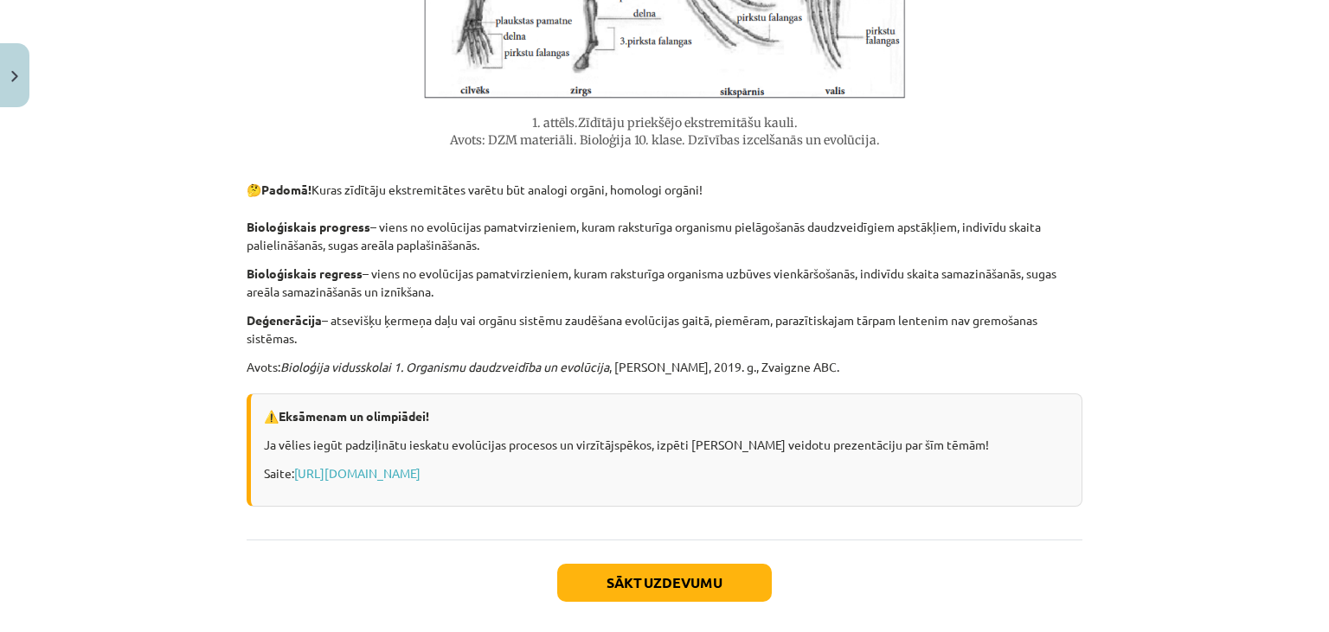
drag, startPoint x: 247, startPoint y: 222, endPoint x: 458, endPoint y: 335, distance: 239.2
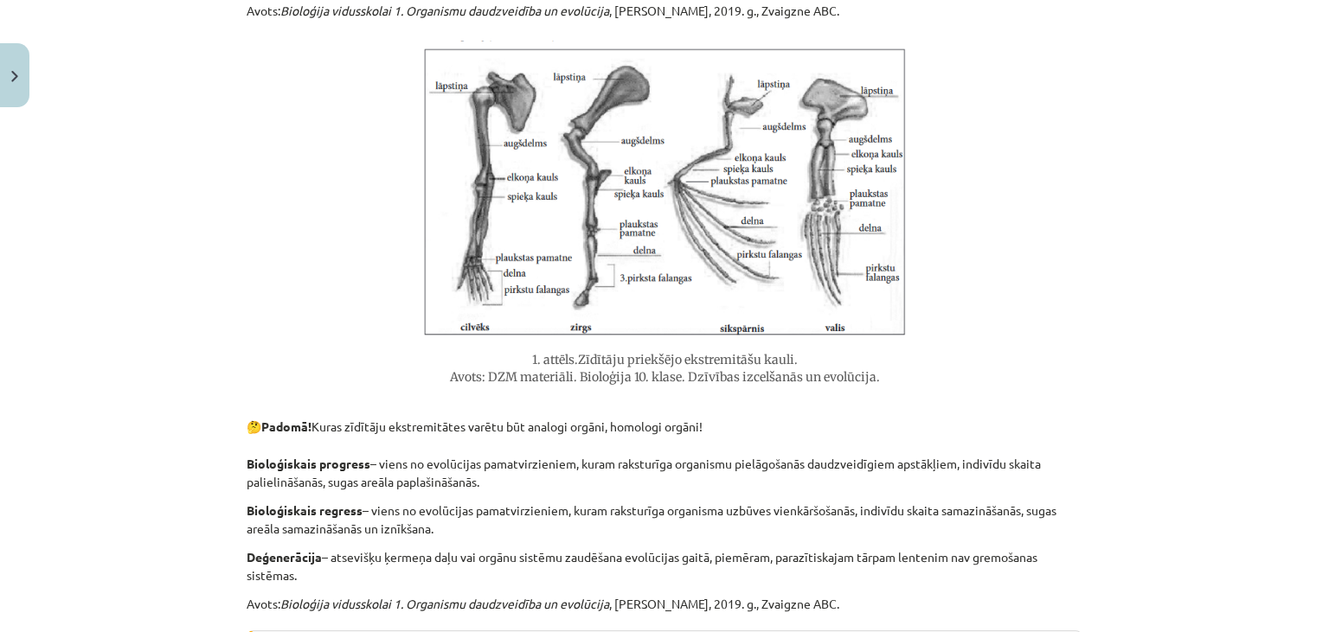
scroll to position [1183, 0]
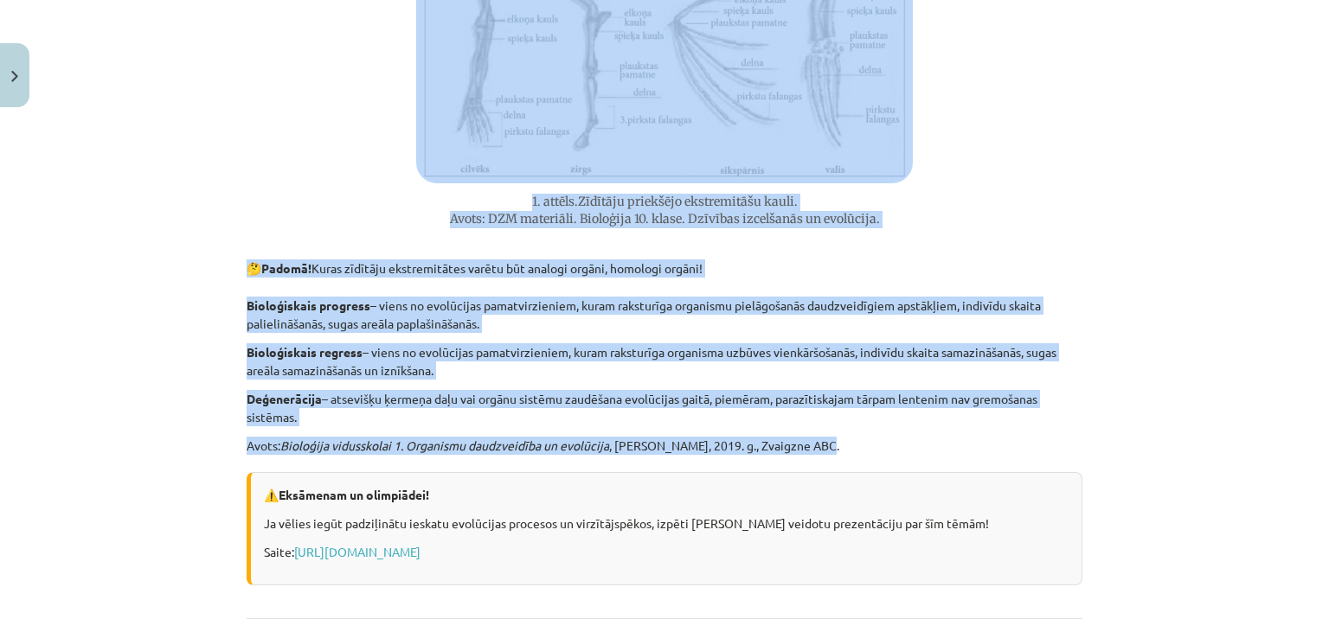
drag, startPoint x: 248, startPoint y: 438, endPoint x: 881, endPoint y: 434, distance: 633.2
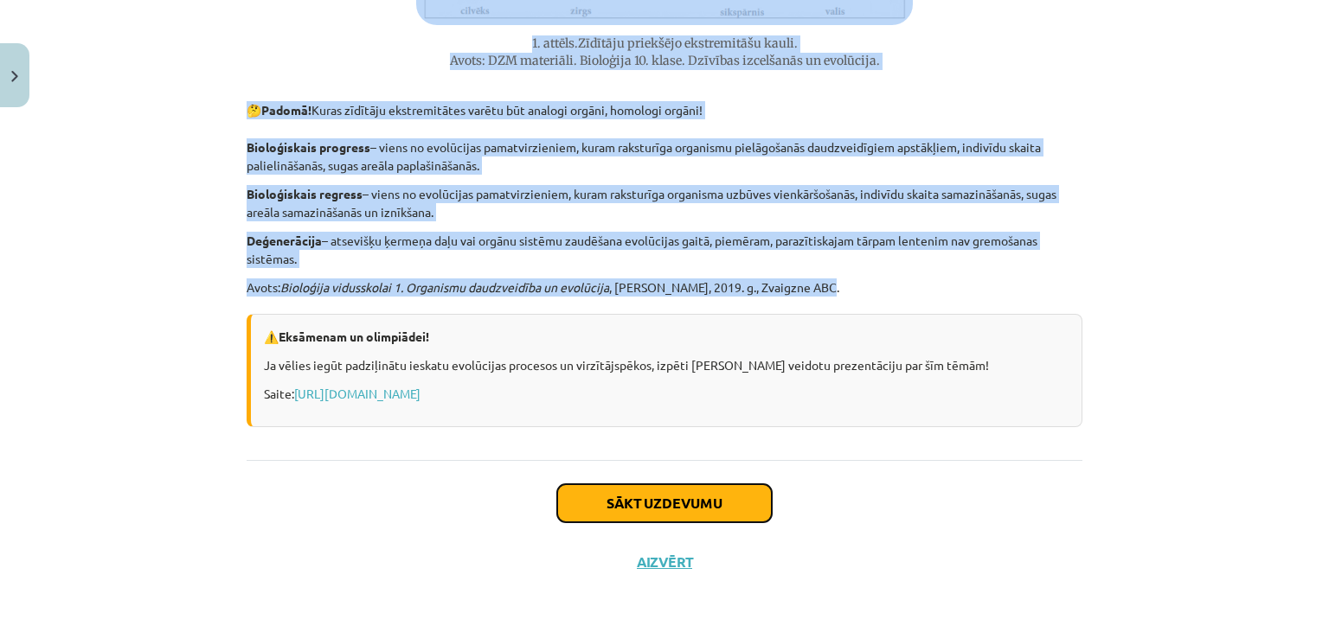
click at [700, 498] on button "Sākt uzdevumu" at bounding box center [664, 503] width 215 height 38
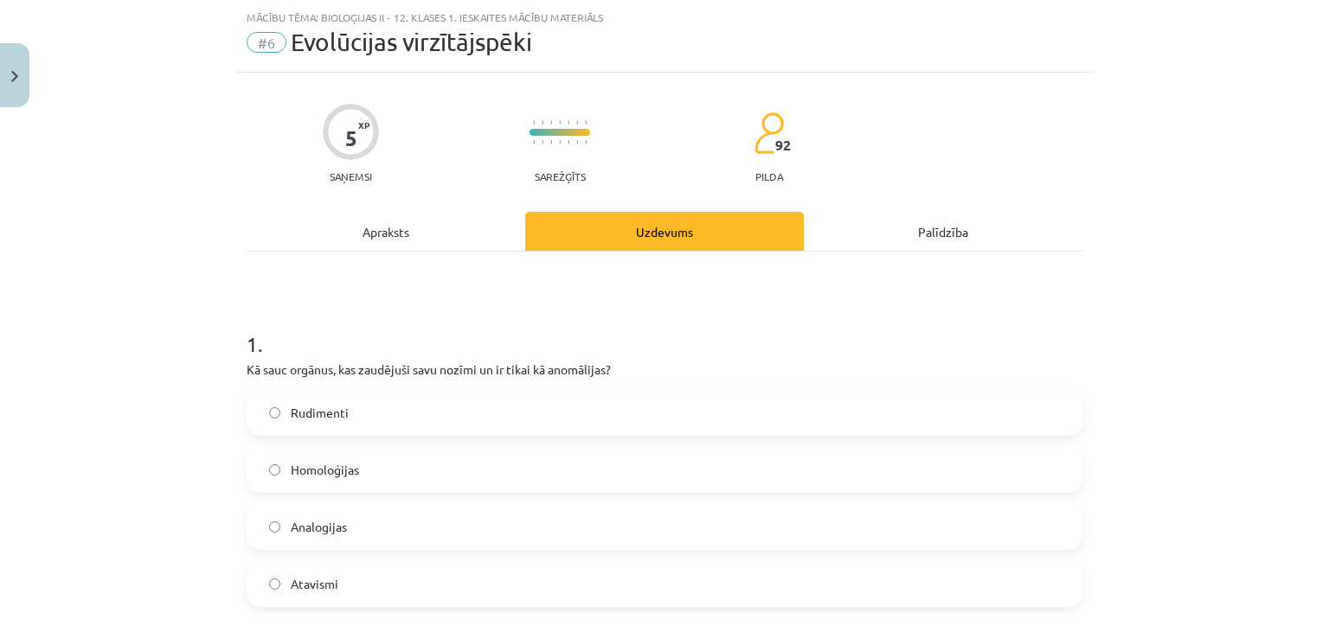
click at [536, 460] on label "Homoloģijas" at bounding box center [664, 469] width 832 height 43
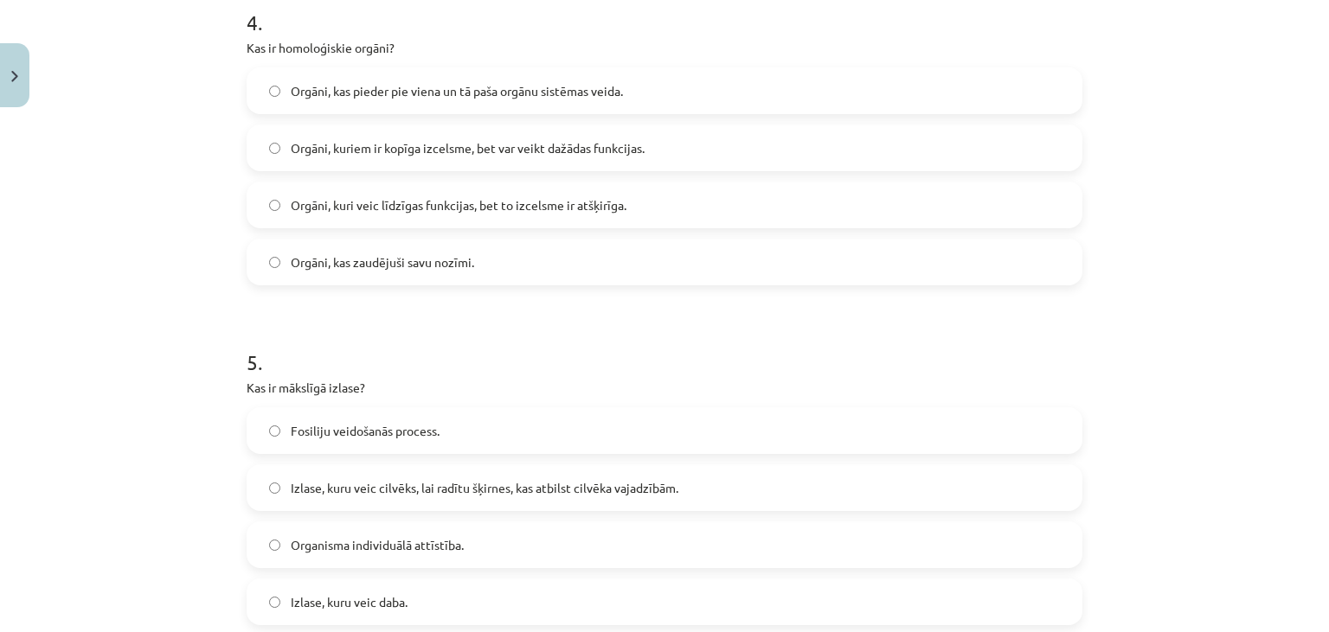
scroll to position [1577, 0]
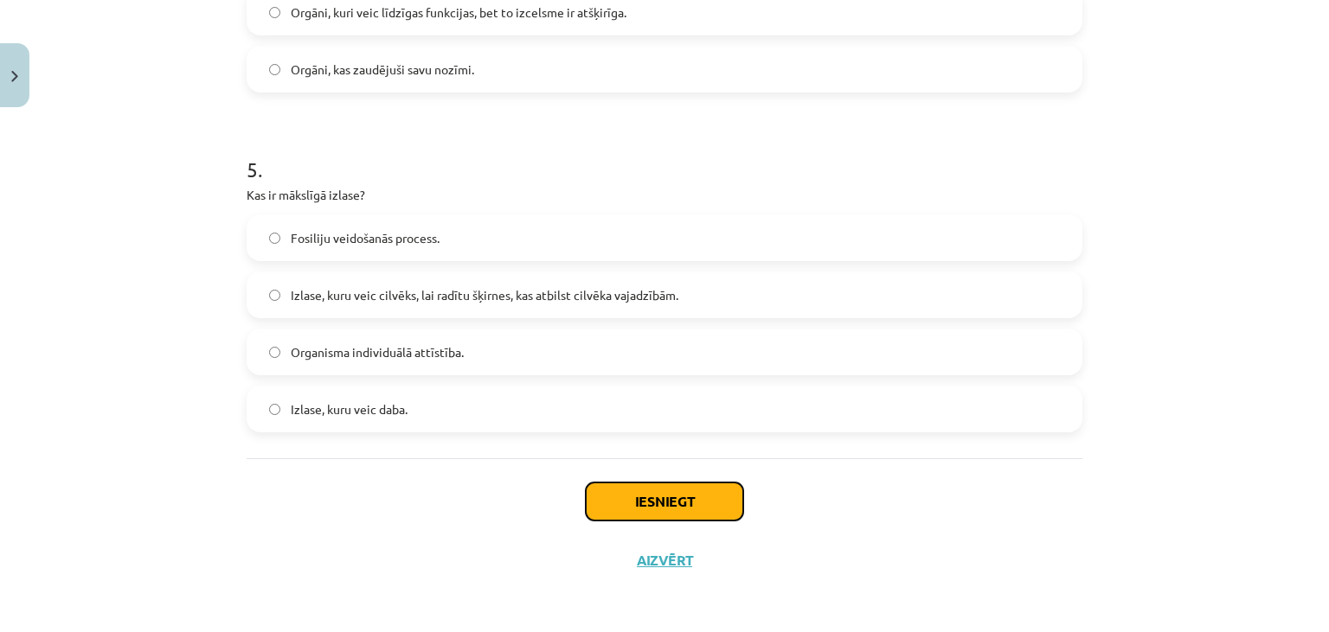
click at [728, 507] on button "Iesniegt" at bounding box center [664, 502] width 157 height 38
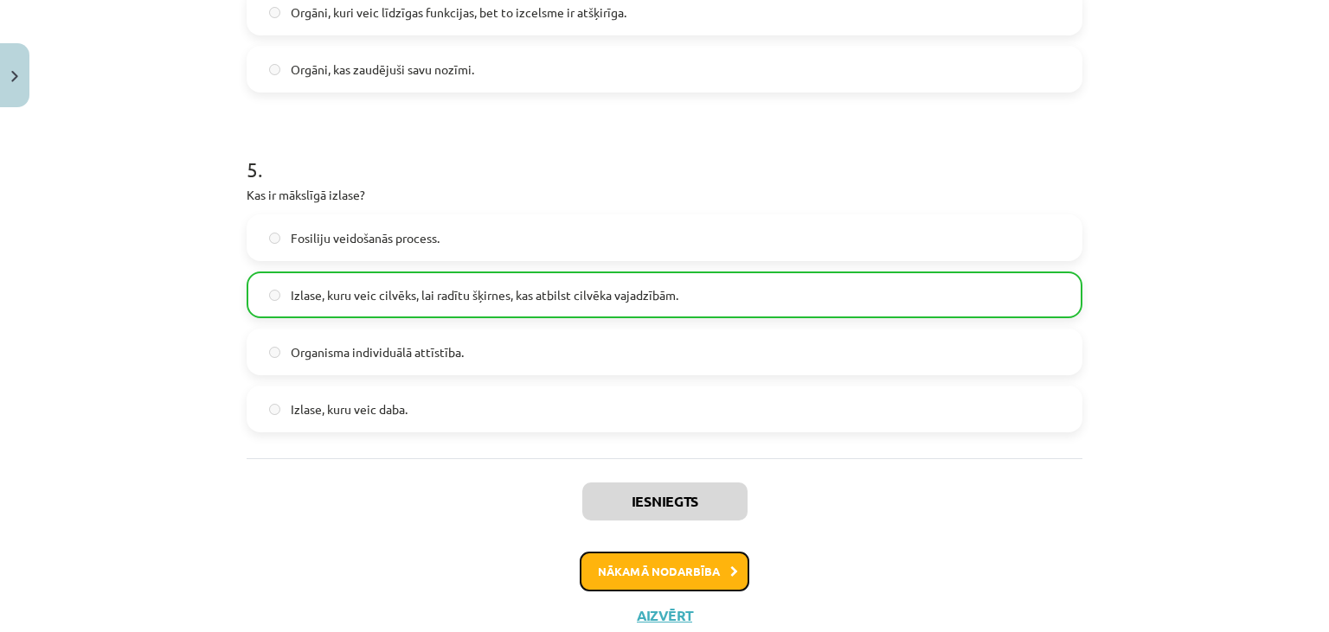
click at [690, 573] on button "Nākamā nodarbība" at bounding box center [665, 572] width 170 height 40
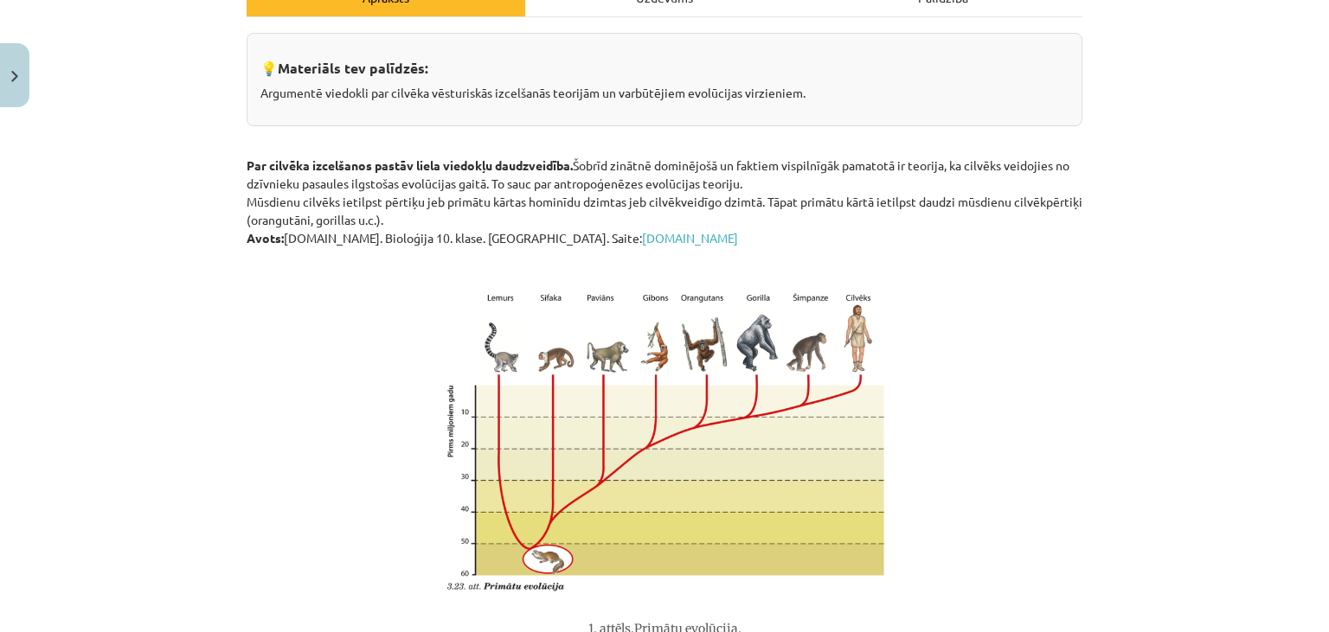
scroll to position [0, 0]
